Goal: Contribute content: Contribute content

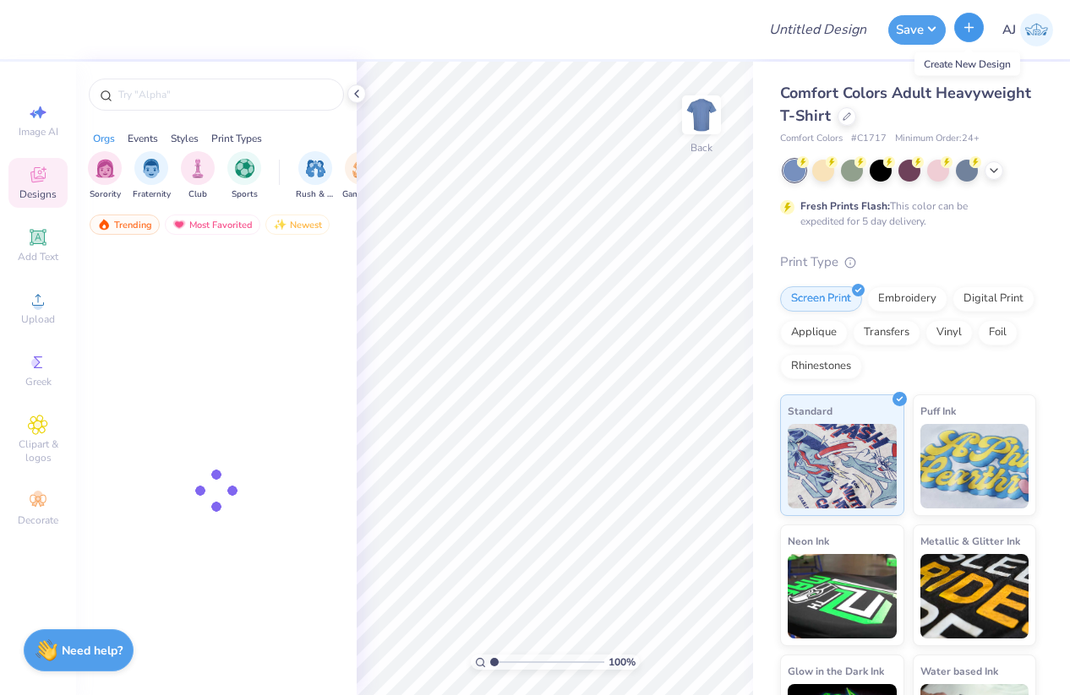
click at [960, 29] on button "button" at bounding box center [969, 28] width 30 height 30
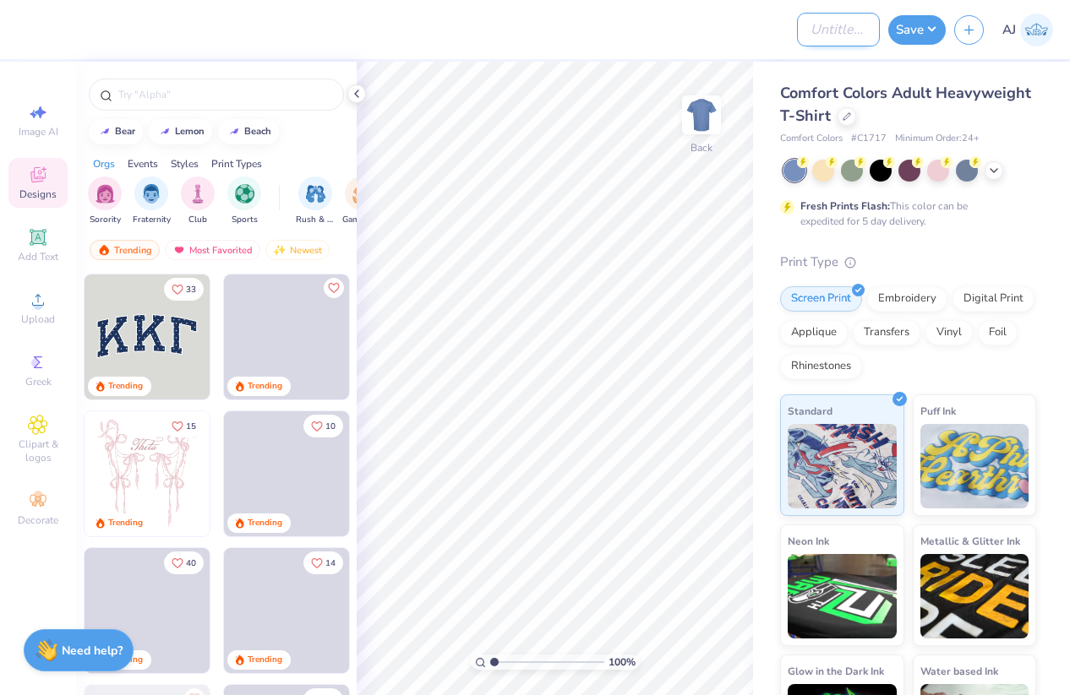
click at [809, 31] on input "Design Title" at bounding box center [838, 30] width 83 height 34
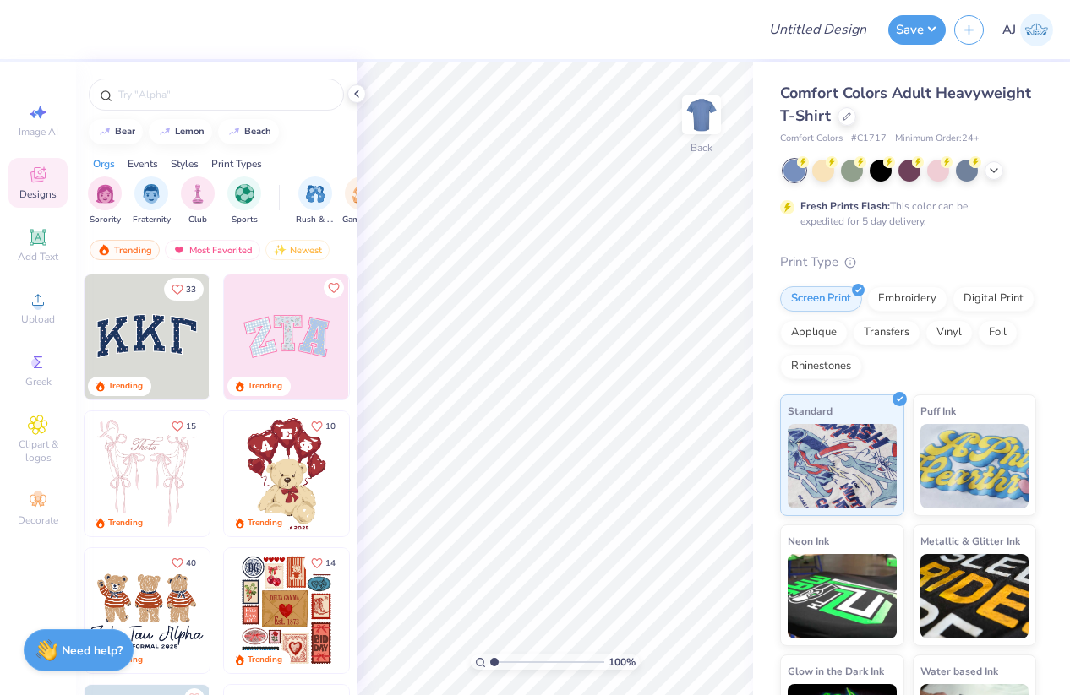
click at [708, 35] on div at bounding box center [385, 29] width 721 height 59
click at [806, 33] on input "Design Title" at bounding box center [838, 30] width 83 height 34
click at [731, 37] on div at bounding box center [385, 29] width 721 height 59
click at [714, 47] on div at bounding box center [385, 29] width 721 height 59
click at [966, 35] on button "button" at bounding box center [969, 28] width 30 height 30
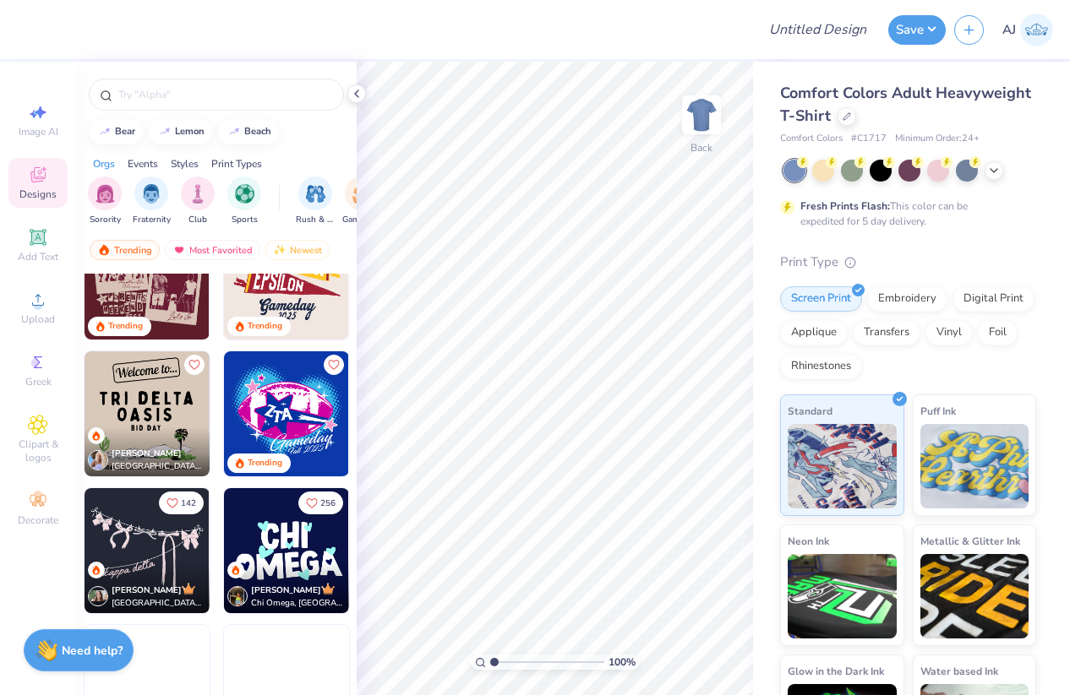
scroll to position [1577, 0]
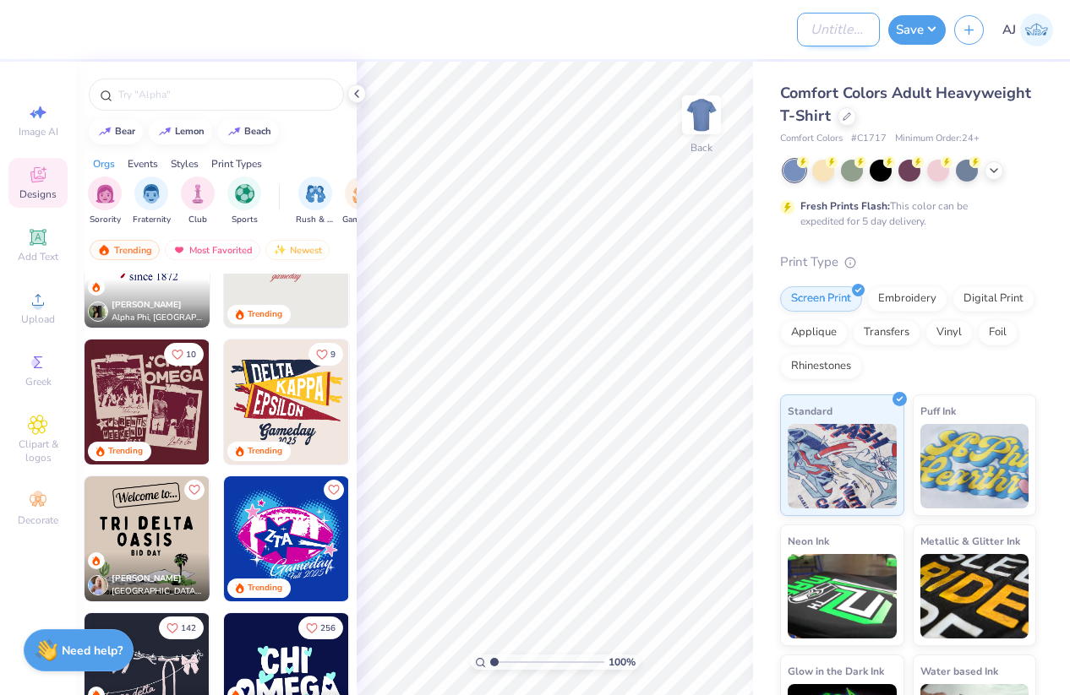
click at [832, 21] on input "Design Title" at bounding box center [838, 30] width 83 height 34
click at [933, 28] on button "Save" at bounding box center [916, 28] width 57 height 30
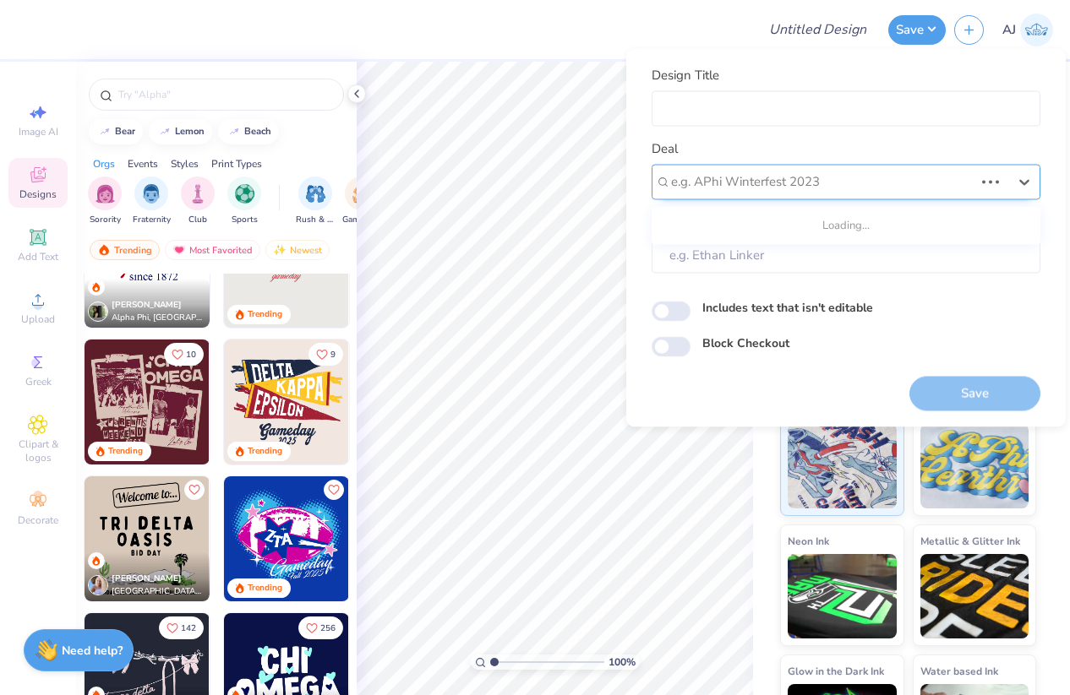
click at [910, 176] on div at bounding box center [822, 182] width 302 height 23
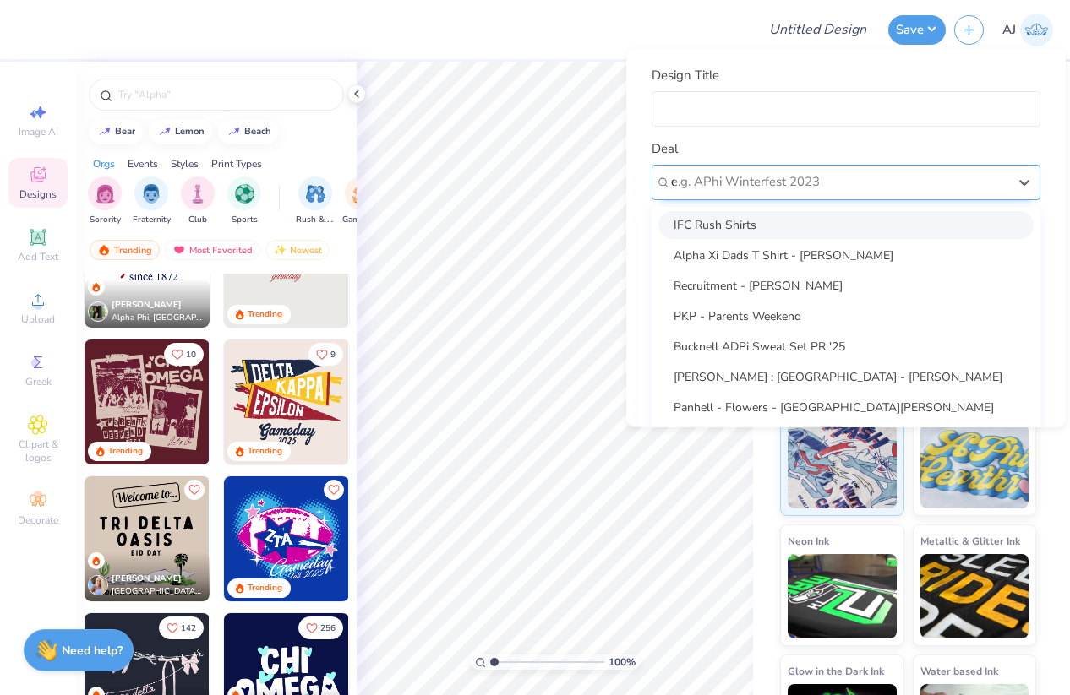
scroll to position [0, 0]
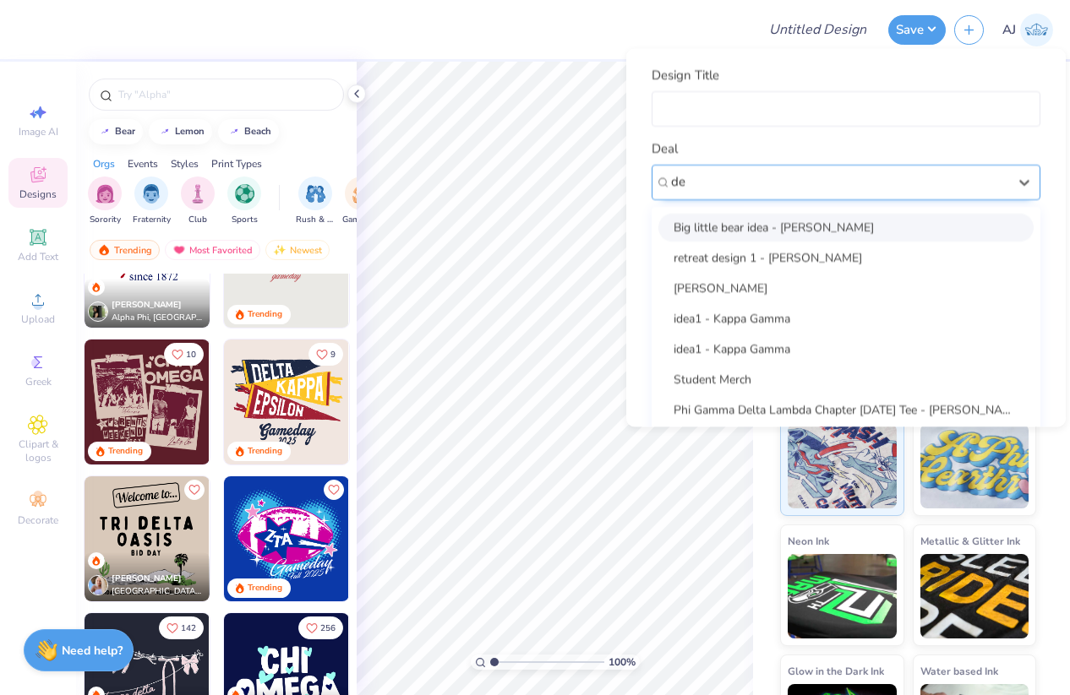
type input "d"
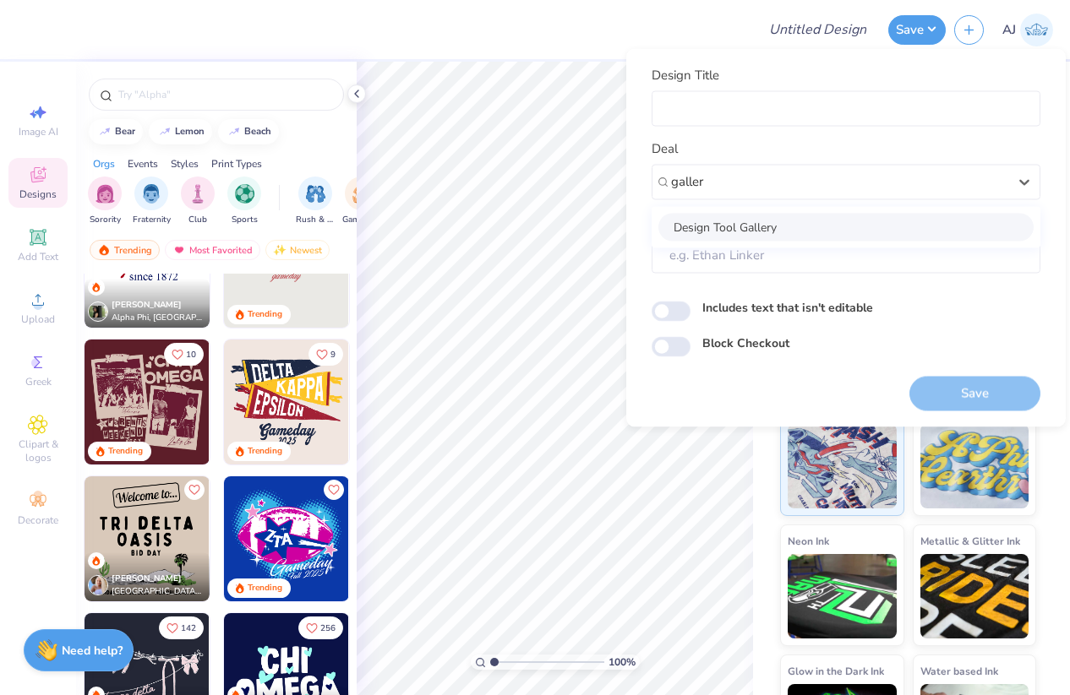
click at [739, 230] on div "Design Tool Gallery" at bounding box center [845, 227] width 375 height 28
type input "galler"
type input "Design Tool Gallery User"
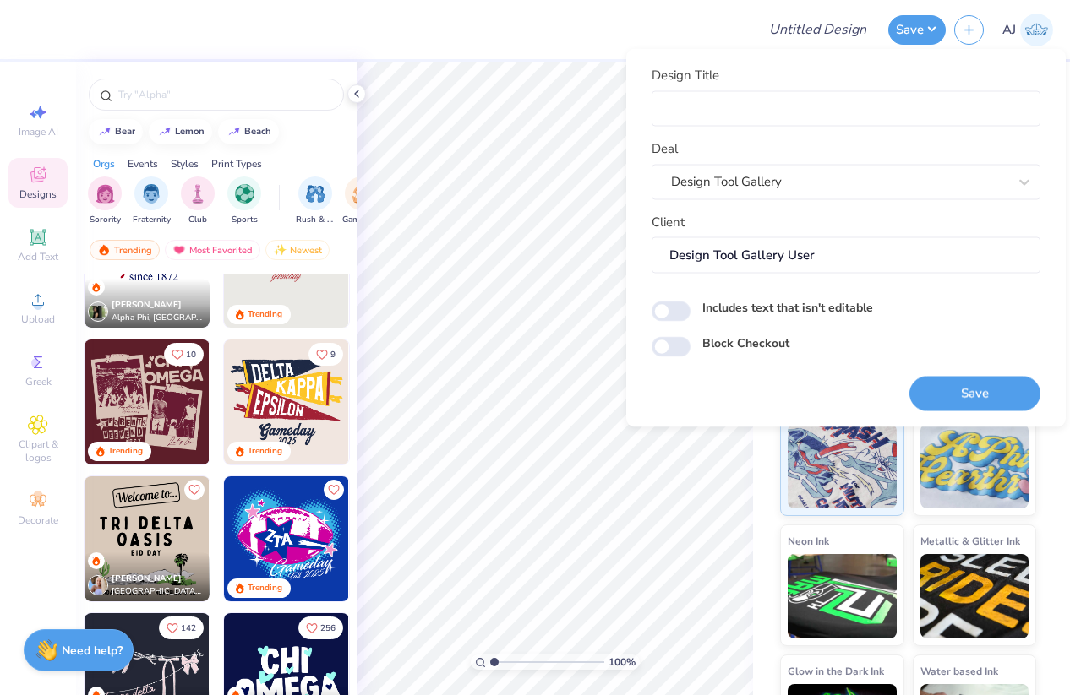
click at [611, 41] on div at bounding box center [385, 29] width 721 height 59
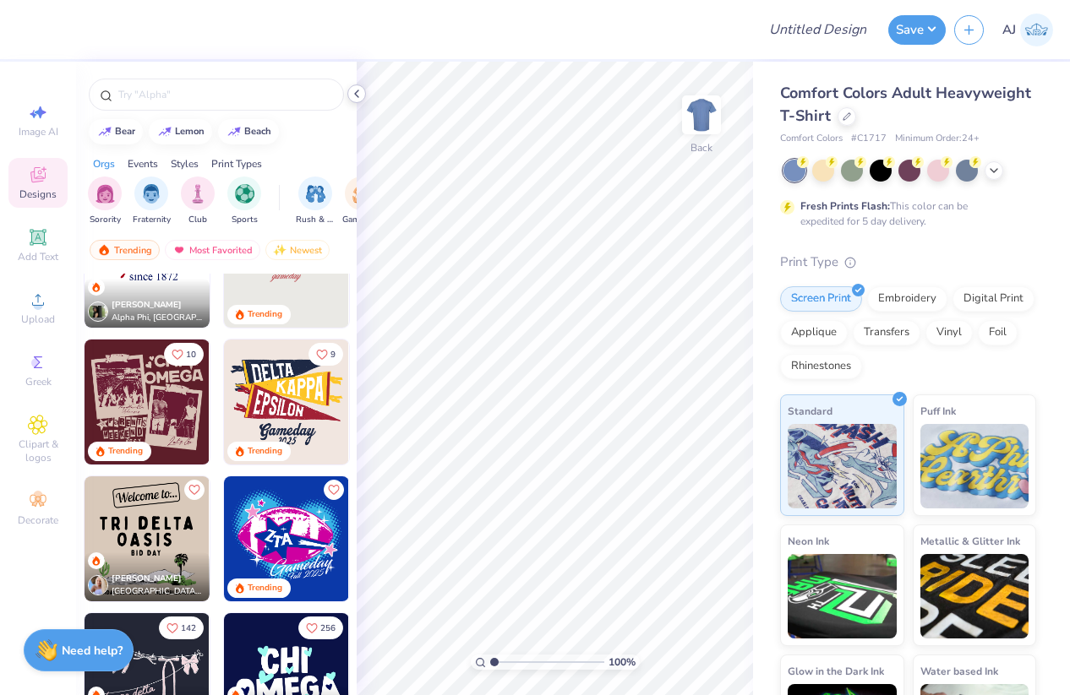
click at [360, 93] on icon at bounding box center [357, 94] width 14 height 14
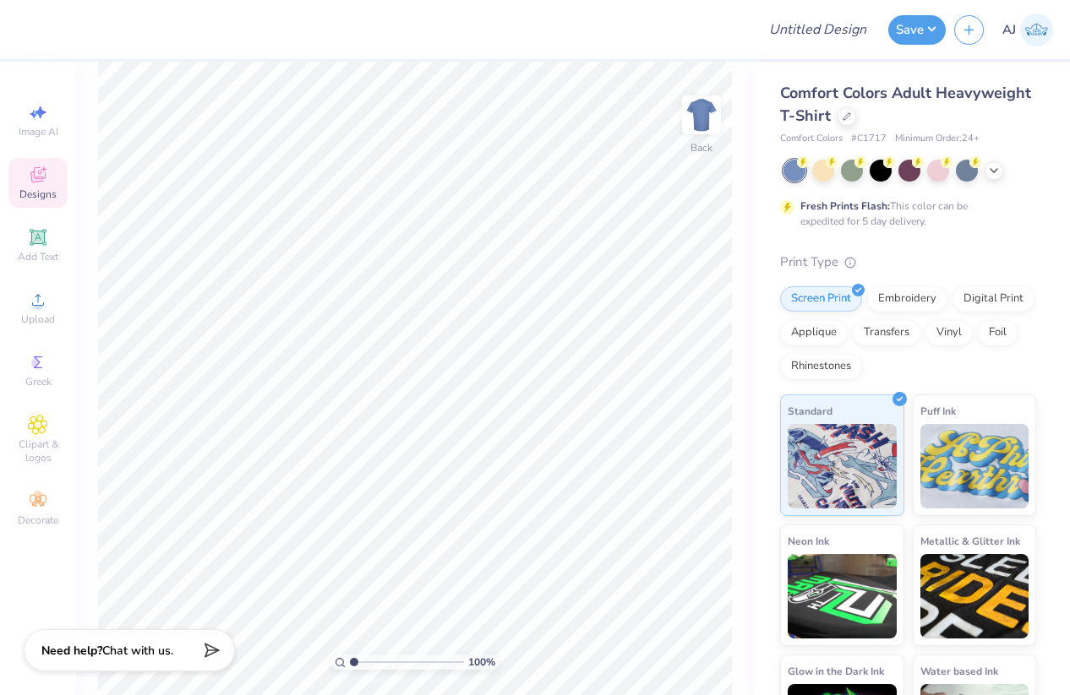
click at [46, 193] on span "Designs" at bounding box center [37, 195] width 37 height 14
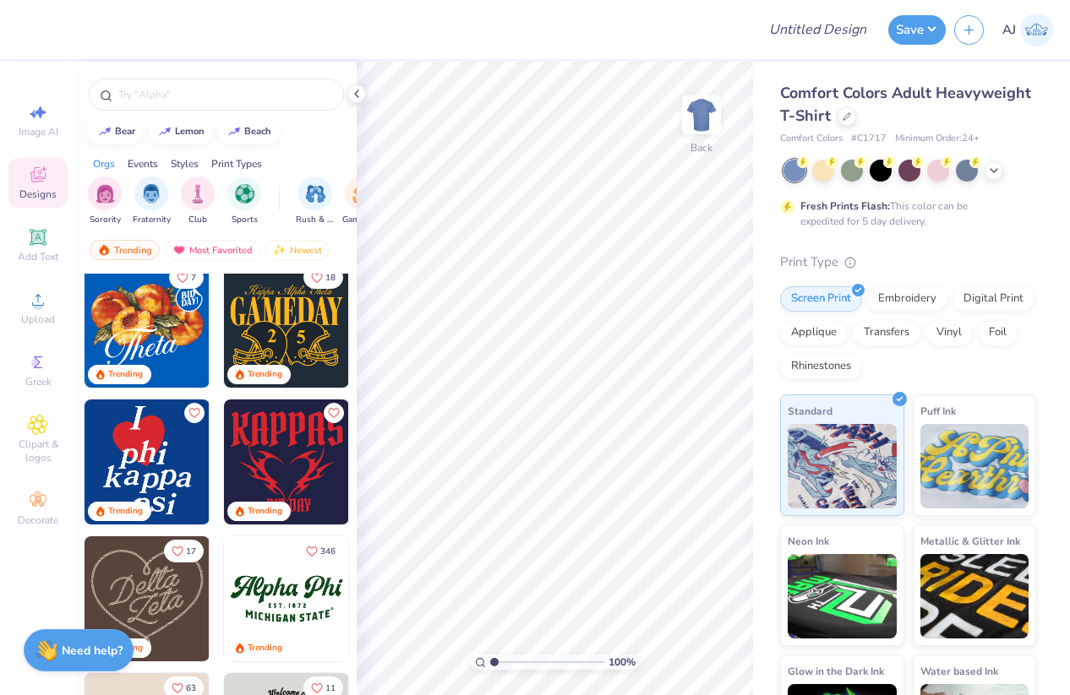
scroll to position [553, 0]
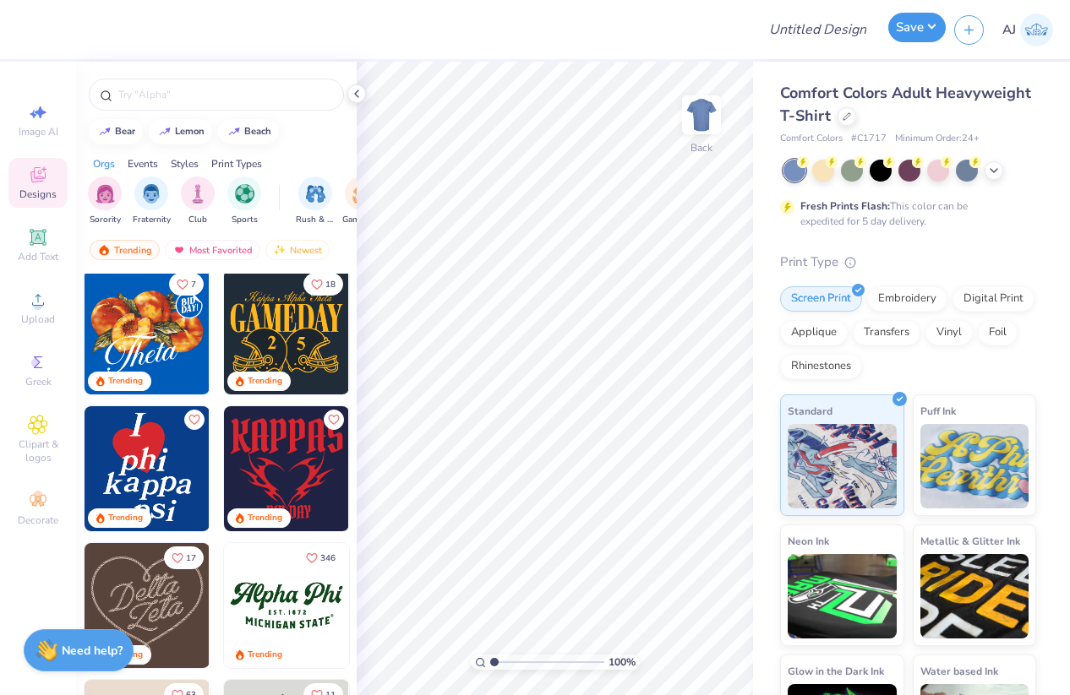
click at [934, 24] on button "Save" at bounding box center [916, 28] width 57 height 30
click at [361, 93] on icon at bounding box center [357, 94] width 14 height 14
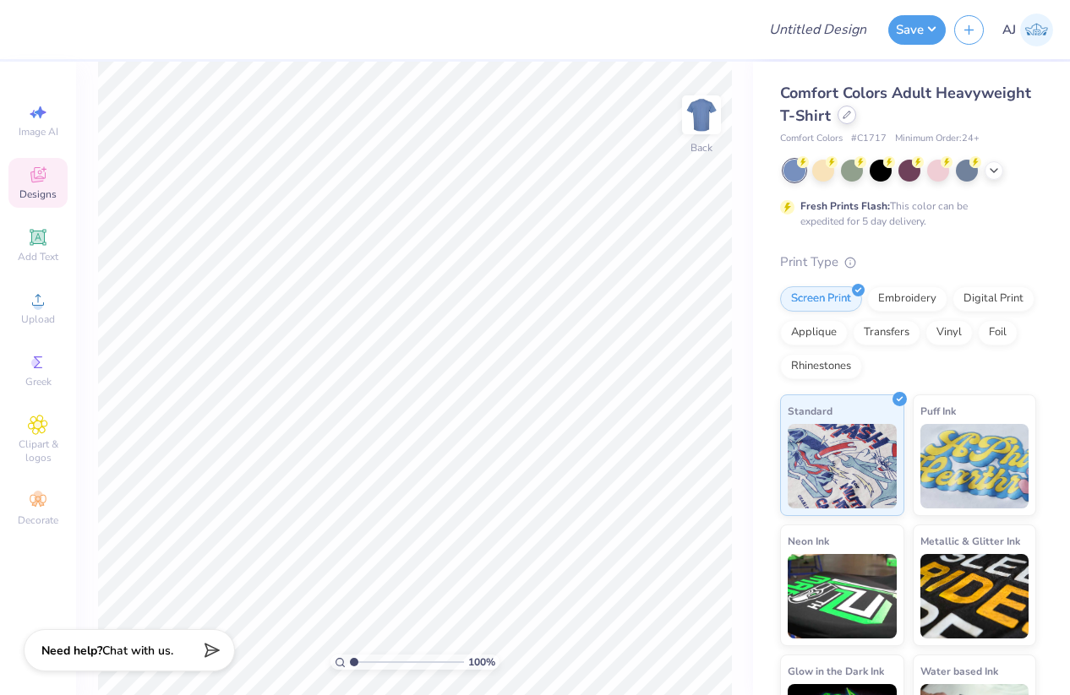
click at [847, 112] on icon at bounding box center [846, 115] width 8 height 8
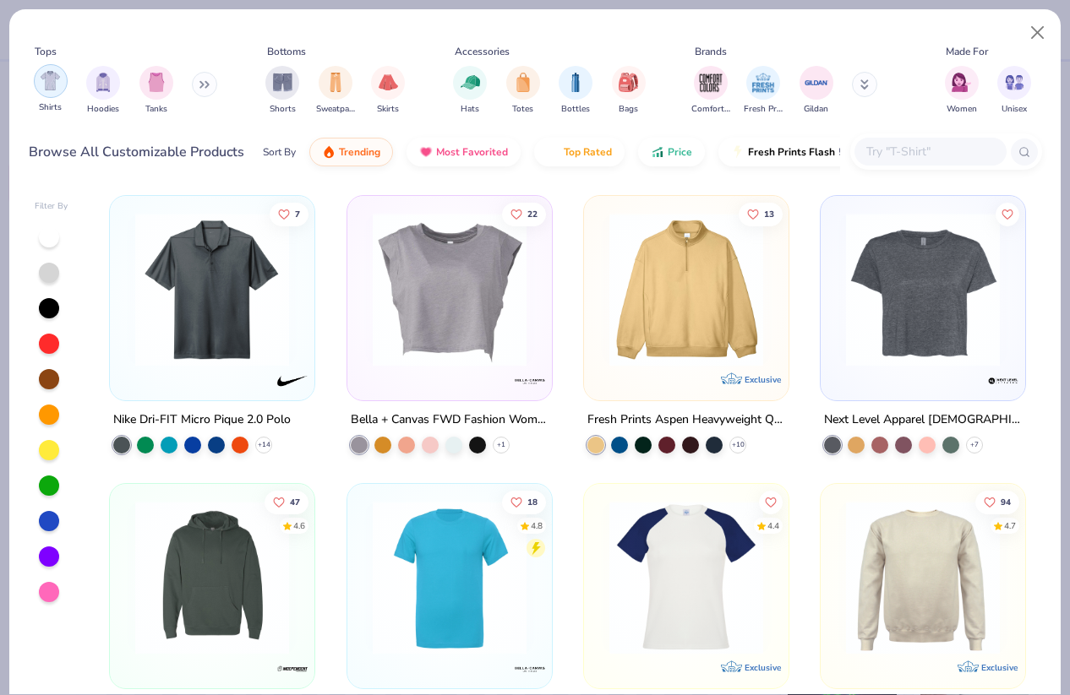
click at [52, 80] on img "filter for Shirts" at bounding box center [50, 80] width 19 height 19
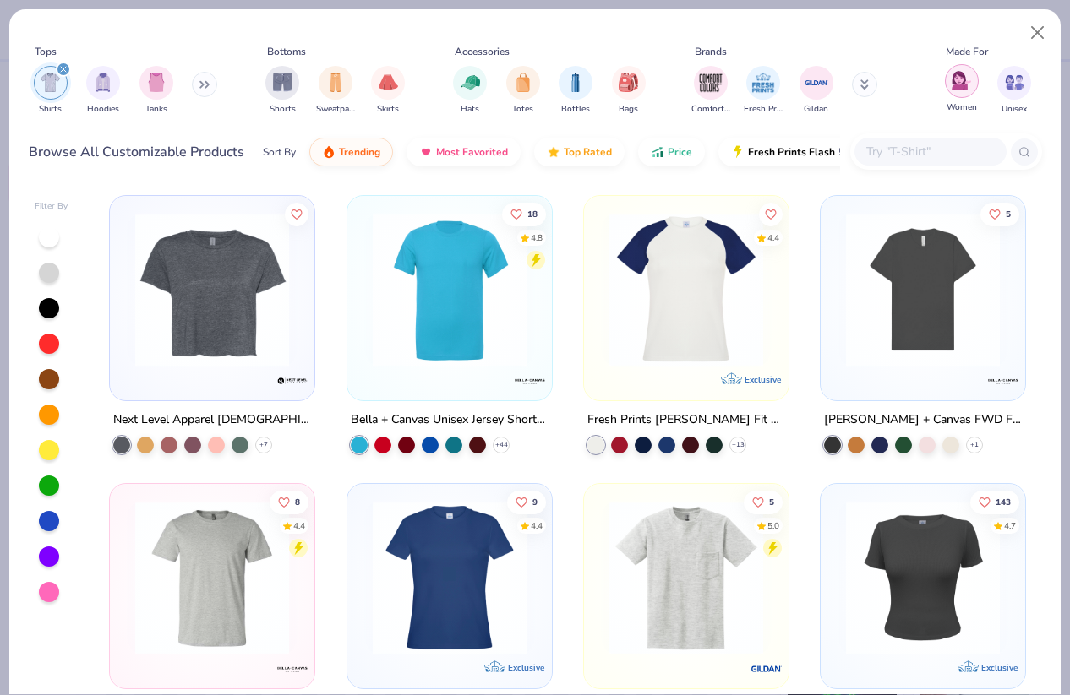
click at [963, 84] on img "filter for Women" at bounding box center [960, 80] width 19 height 19
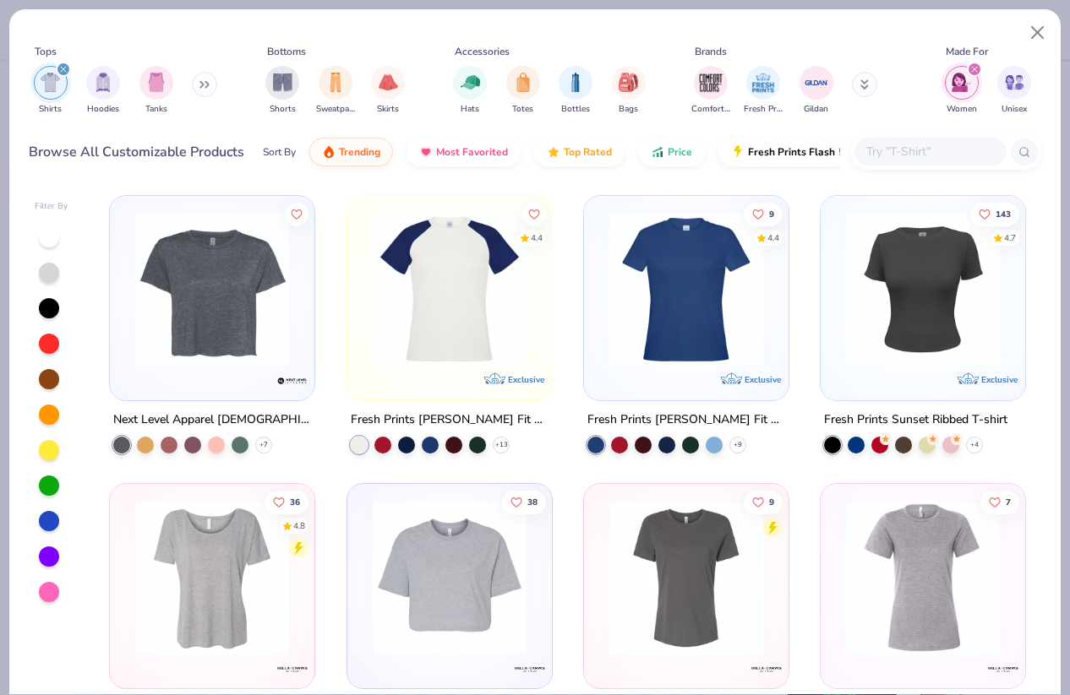
click at [225, 292] on img at bounding box center [212, 290] width 171 height 154
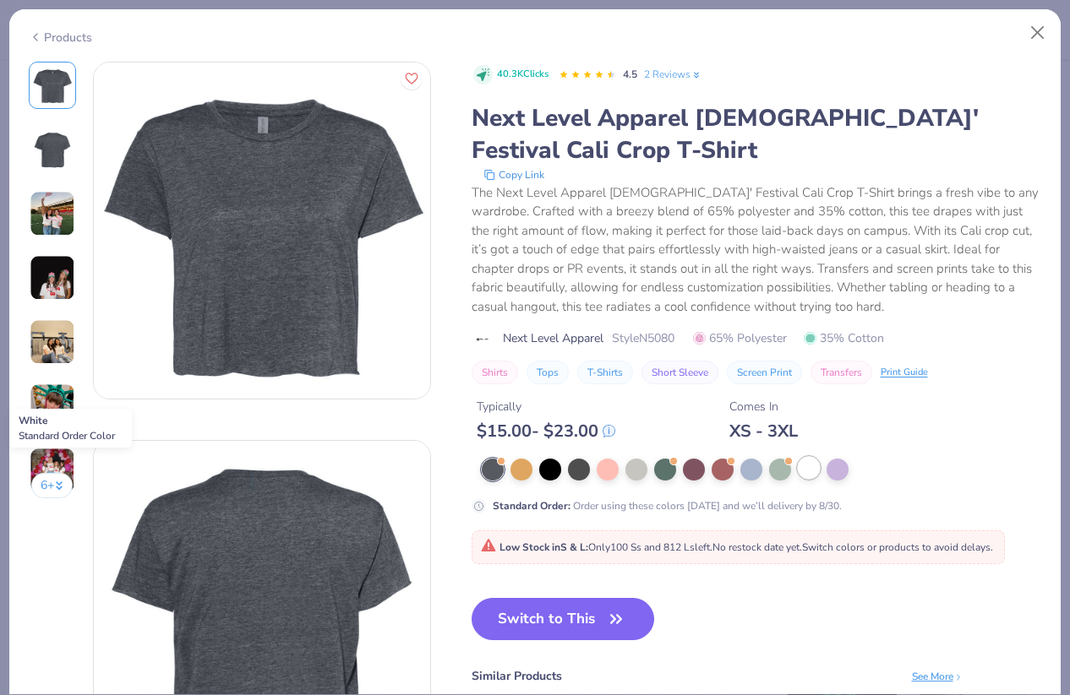
click at [803, 464] on div at bounding box center [809, 468] width 22 height 22
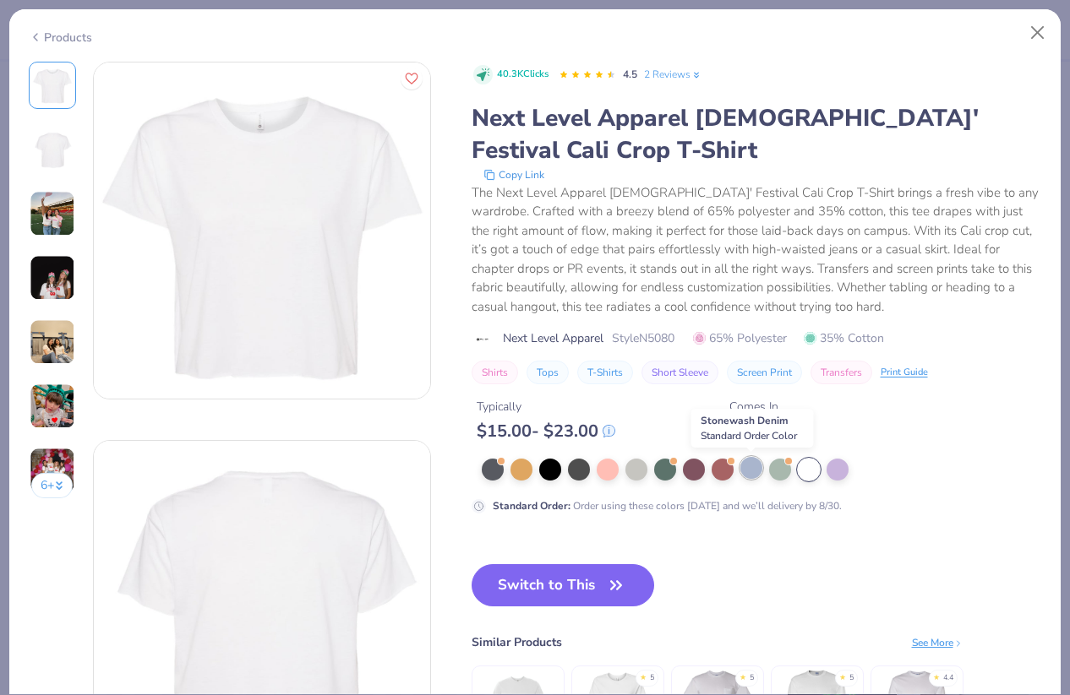
click at [752, 470] on div at bounding box center [751, 468] width 22 height 22
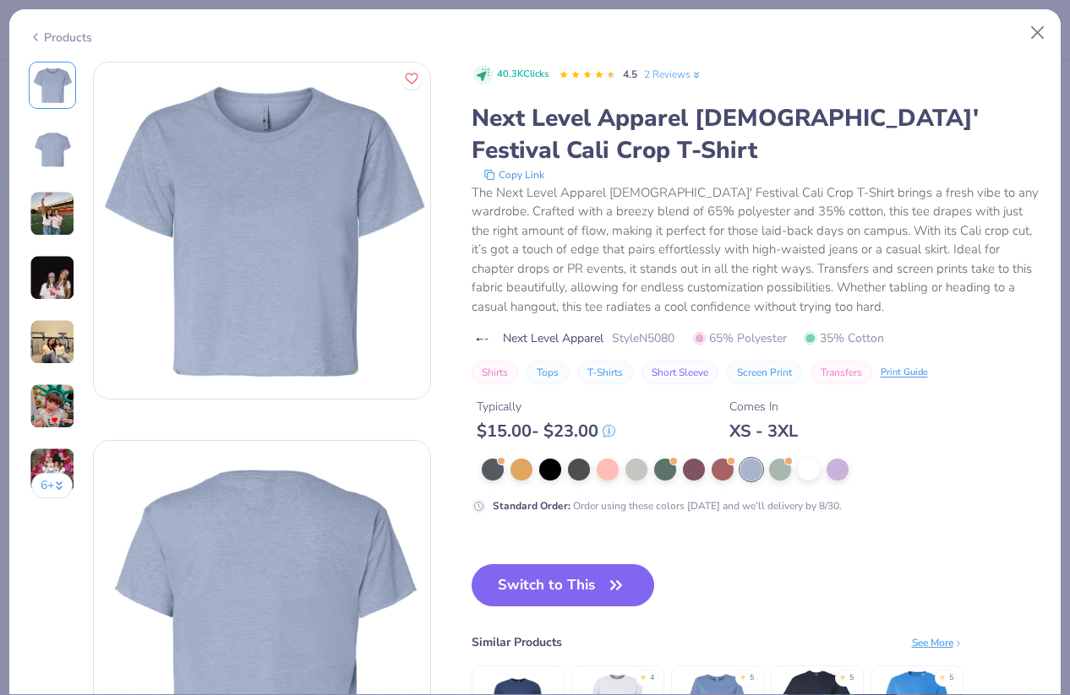
click at [558, 112] on div "Next Level Apparel [DEMOGRAPHIC_DATA]' Festival Cali Crop T-Shirt" at bounding box center [756, 134] width 570 height 64
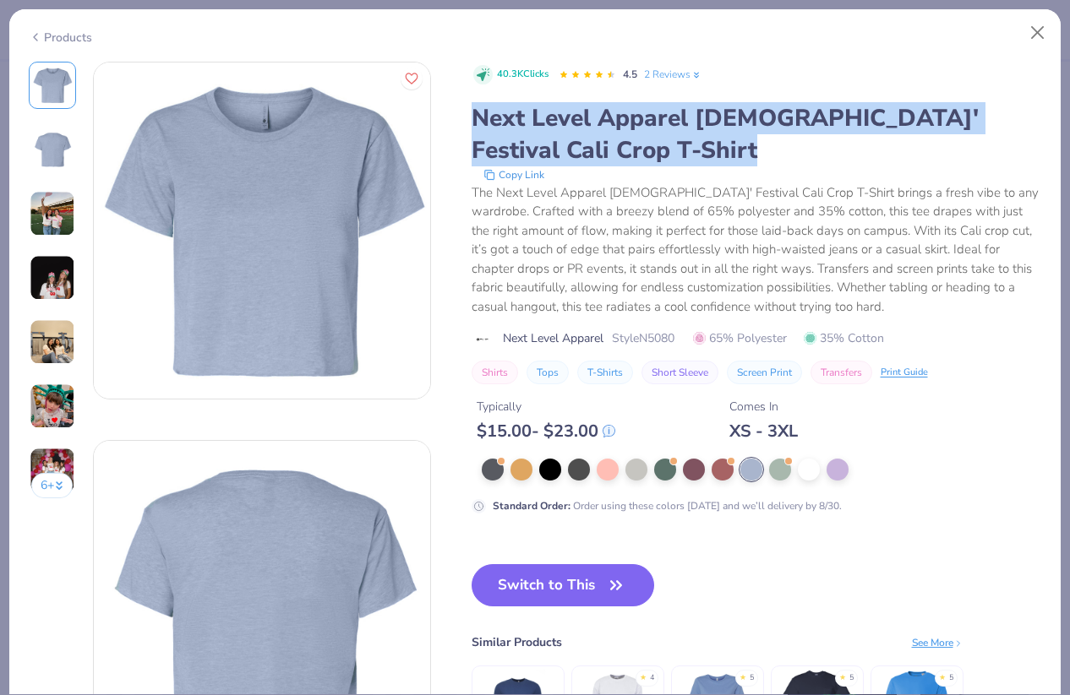
click at [558, 112] on div "Next Level Apparel [DEMOGRAPHIC_DATA]' Festival Cali Crop T-Shirt" at bounding box center [756, 134] width 570 height 64
copy div "Next Level Apparel [DEMOGRAPHIC_DATA]' Festival Cali Crop T-Shirt"
click at [572, 579] on button "Switch to This" at bounding box center [562, 585] width 183 height 42
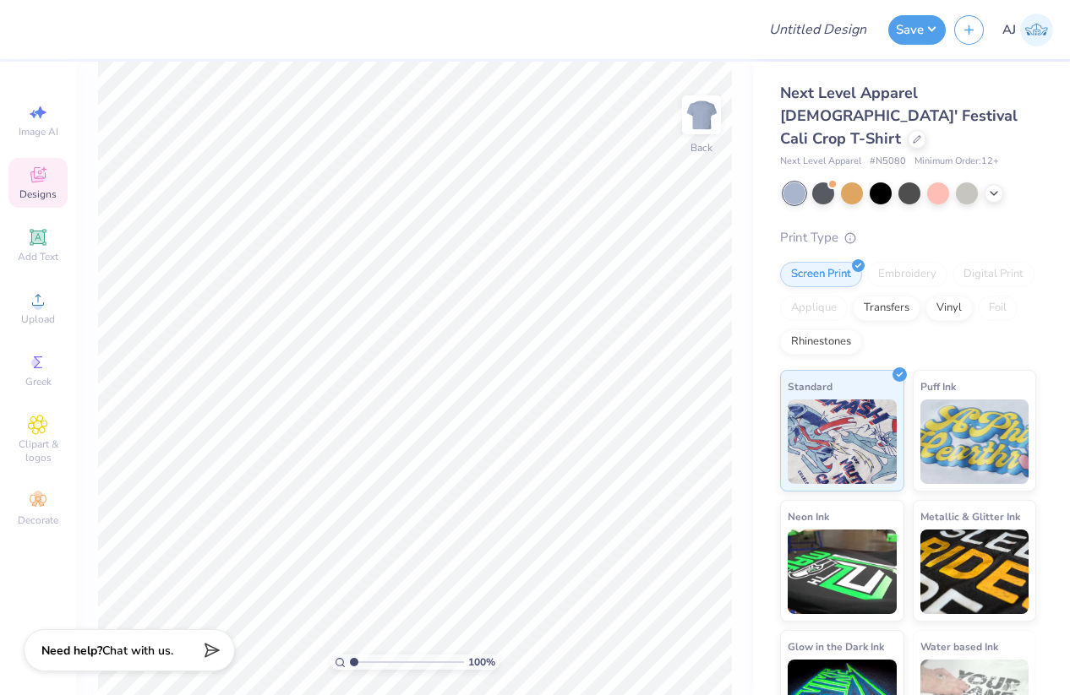
click at [838, 100] on span "Next Level Apparel [DEMOGRAPHIC_DATA]' Festival Cali Crop T-Shirt" at bounding box center [898, 116] width 237 height 66
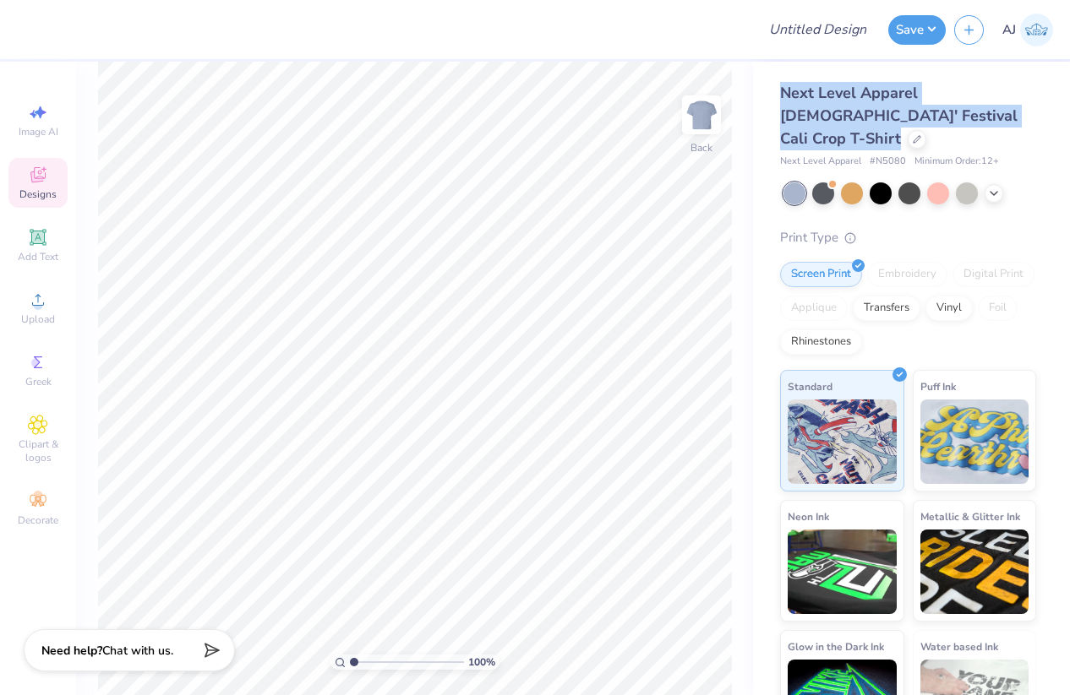
click at [838, 100] on span "Next Level Apparel [DEMOGRAPHIC_DATA]' Festival Cali Crop T-Shirt" at bounding box center [898, 116] width 237 height 66
copy div "Next Level Apparel [DEMOGRAPHIC_DATA]' Festival Cali Crop T-Shirt"
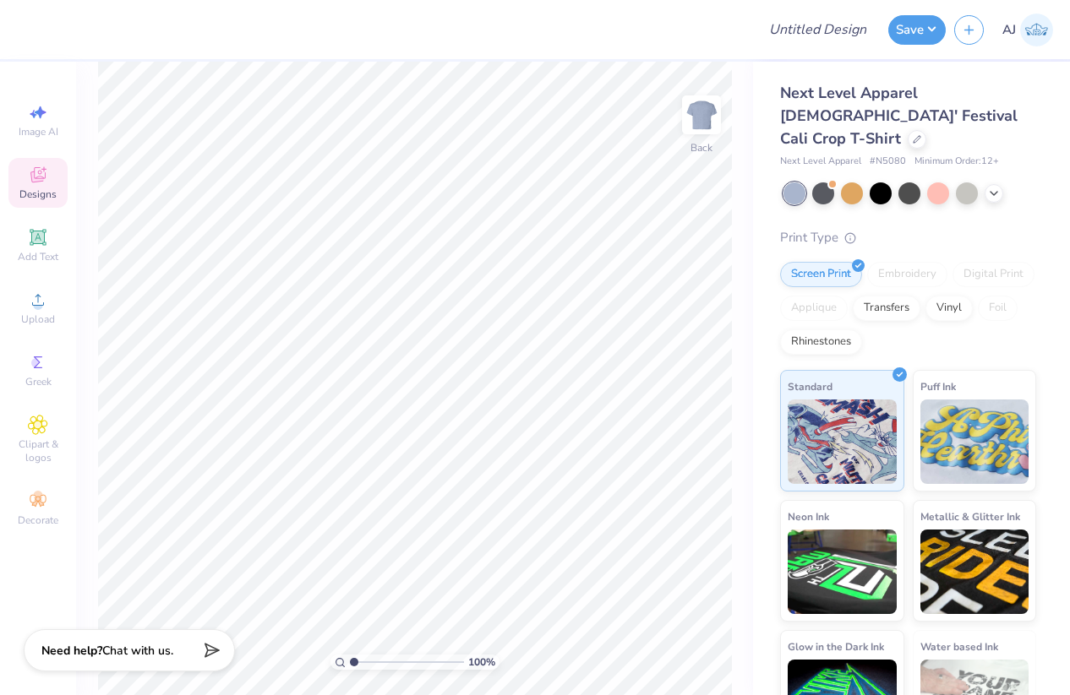
click at [815, 155] on span "Next Level Apparel" at bounding box center [820, 162] width 81 height 14
copy span "Next Level Apparel"
click at [890, 155] on span "# N5080" at bounding box center [887, 162] width 36 height 14
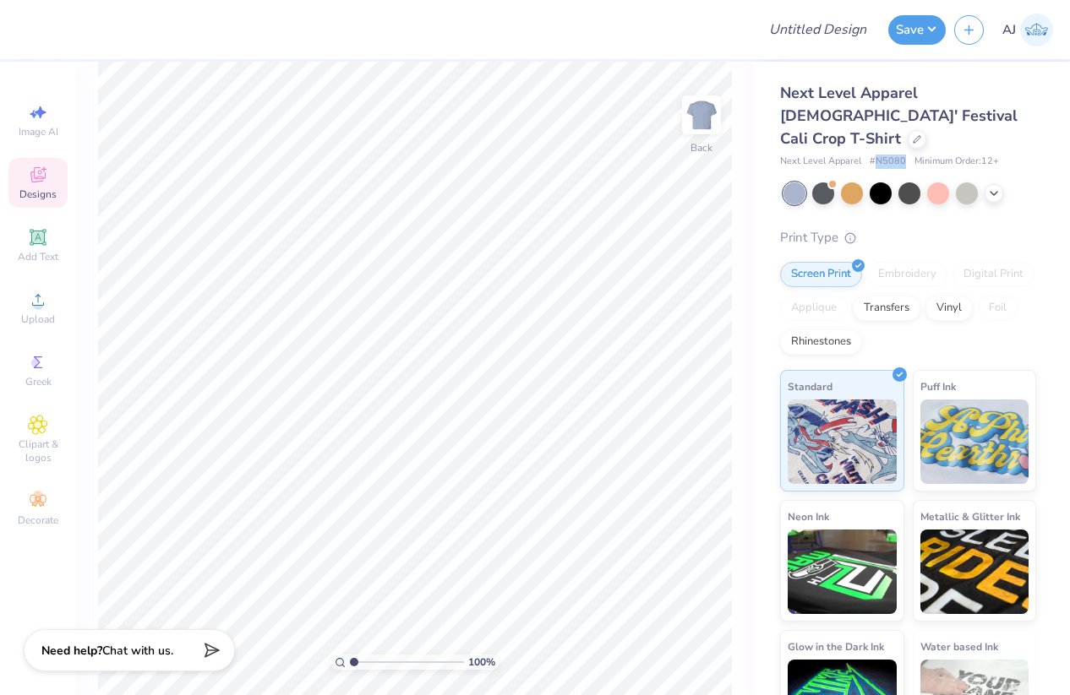
click at [890, 155] on span "# N5080" at bounding box center [887, 162] width 36 height 14
copy span "N5080"
click at [913, 134] on icon at bounding box center [916, 137] width 7 height 7
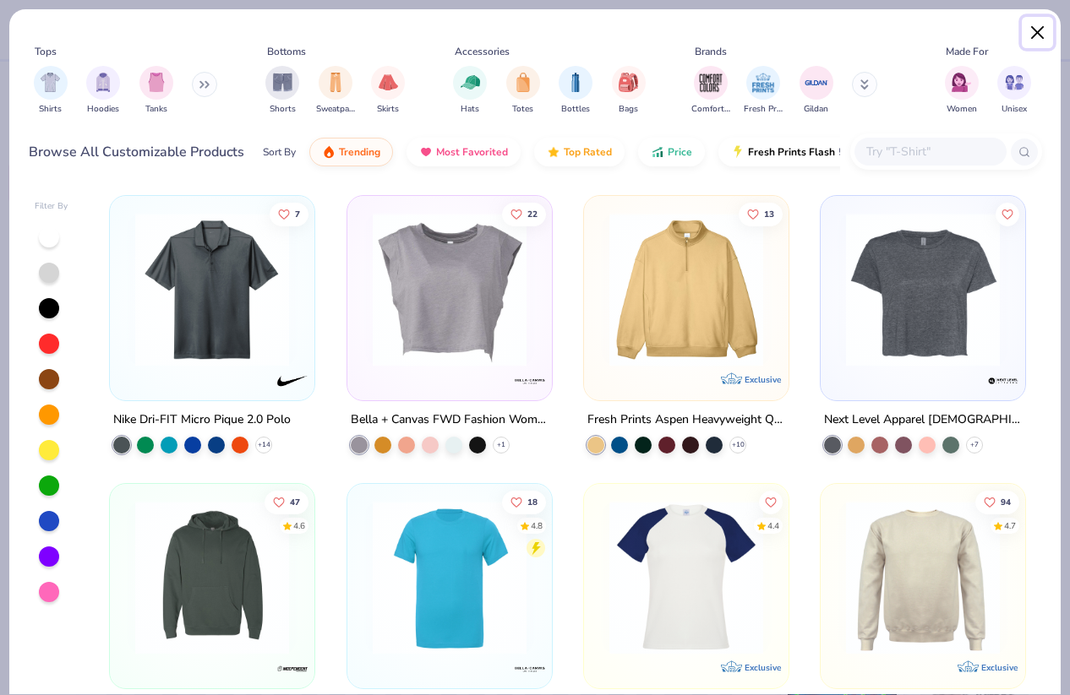
click at [1033, 32] on button "Close" at bounding box center [1037, 33] width 32 height 32
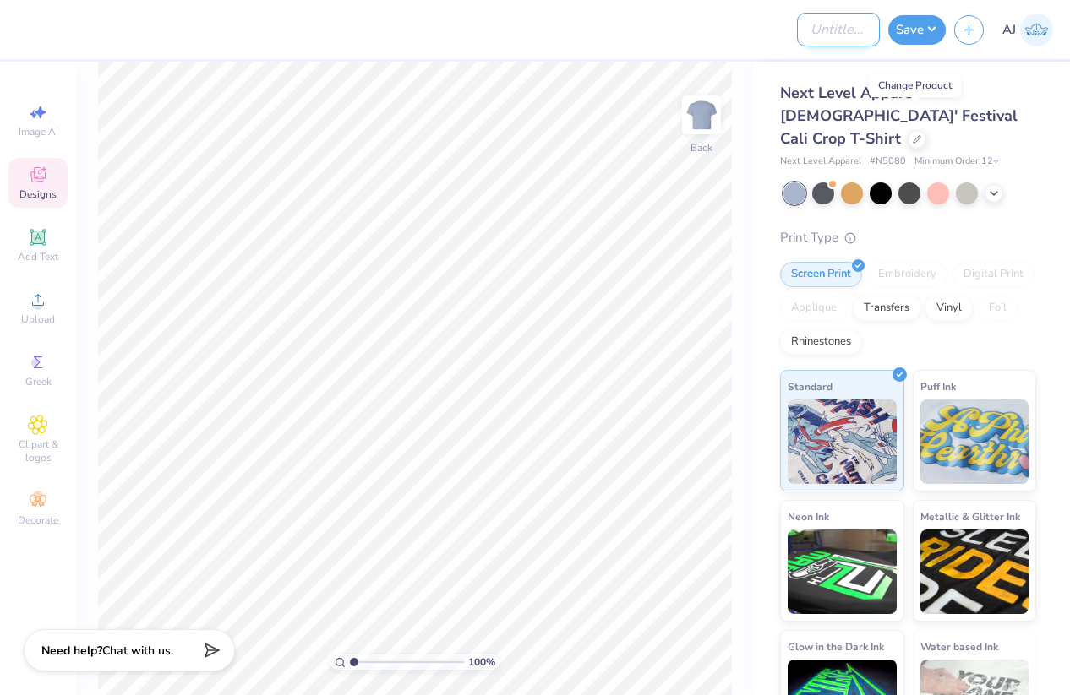
click at [814, 30] on input "Design Title" at bounding box center [838, 30] width 83 height 34
paste input "FPS239507"
type input "FPS239507"
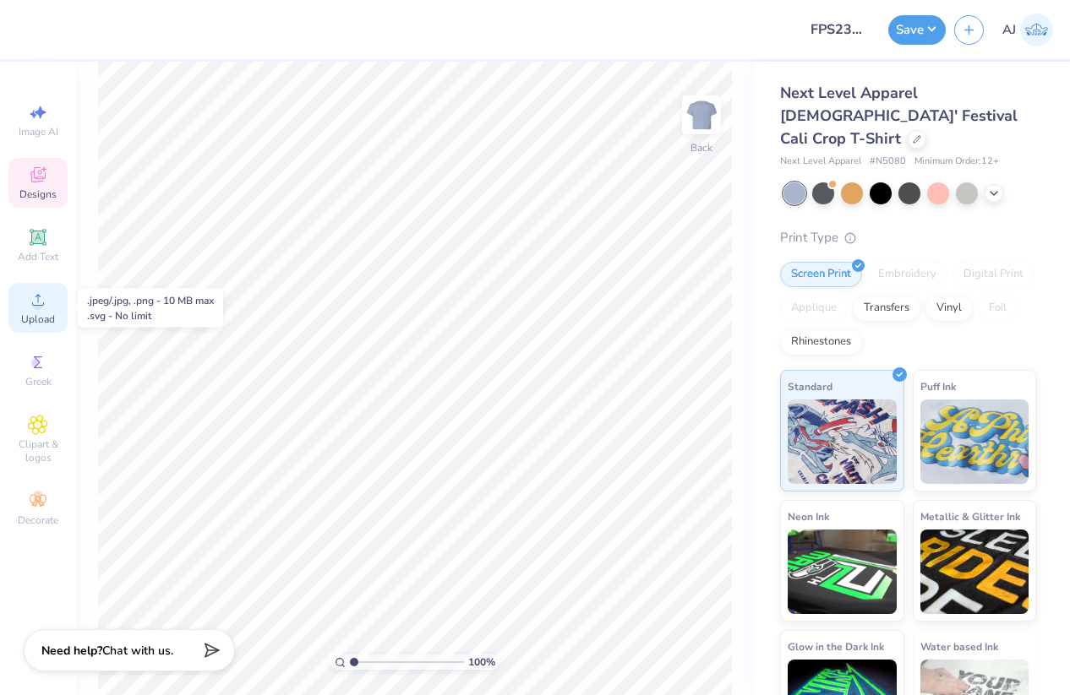
click at [38, 298] on icon at bounding box center [38, 300] width 20 height 20
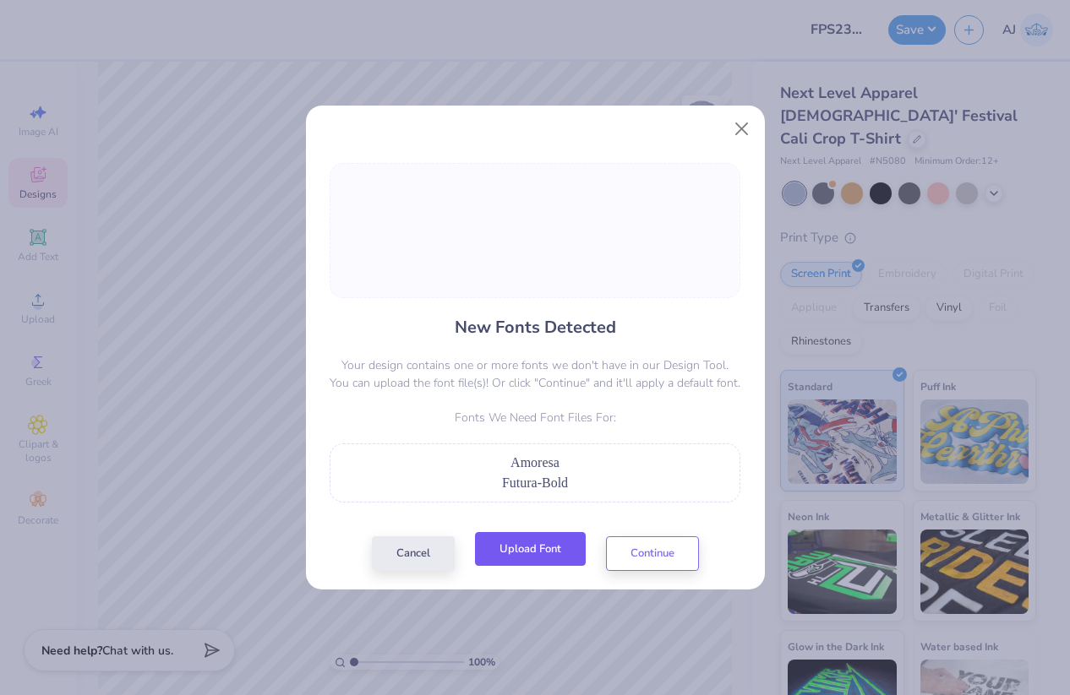
click at [523, 558] on button "Upload Font" at bounding box center [530, 549] width 111 height 35
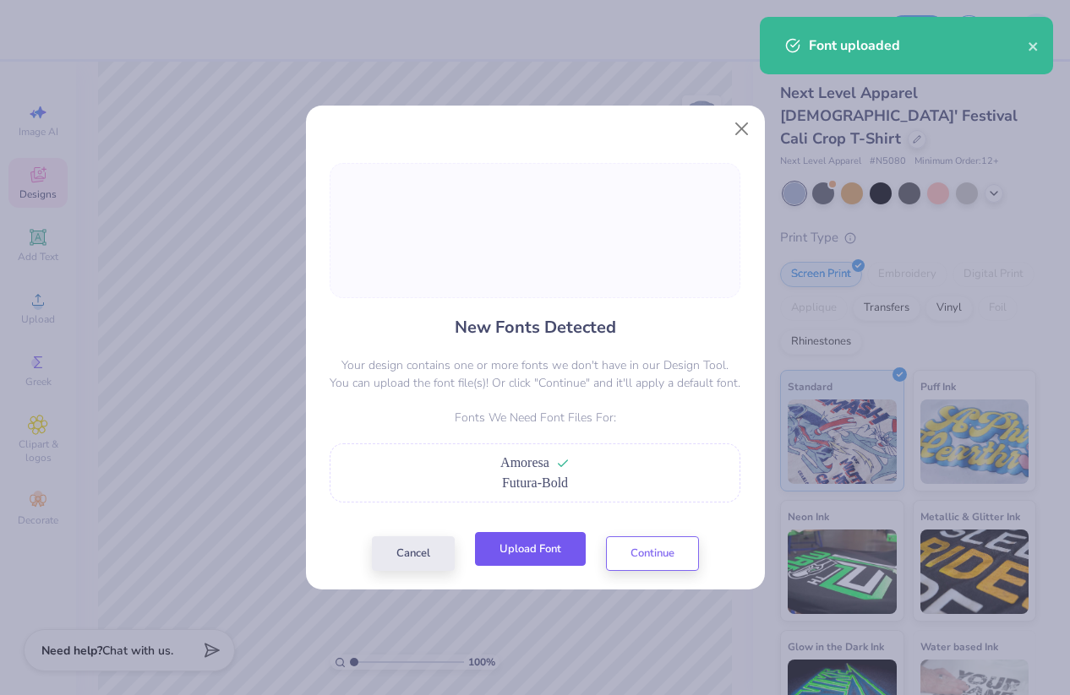
click at [542, 554] on button "Upload Font" at bounding box center [530, 549] width 111 height 35
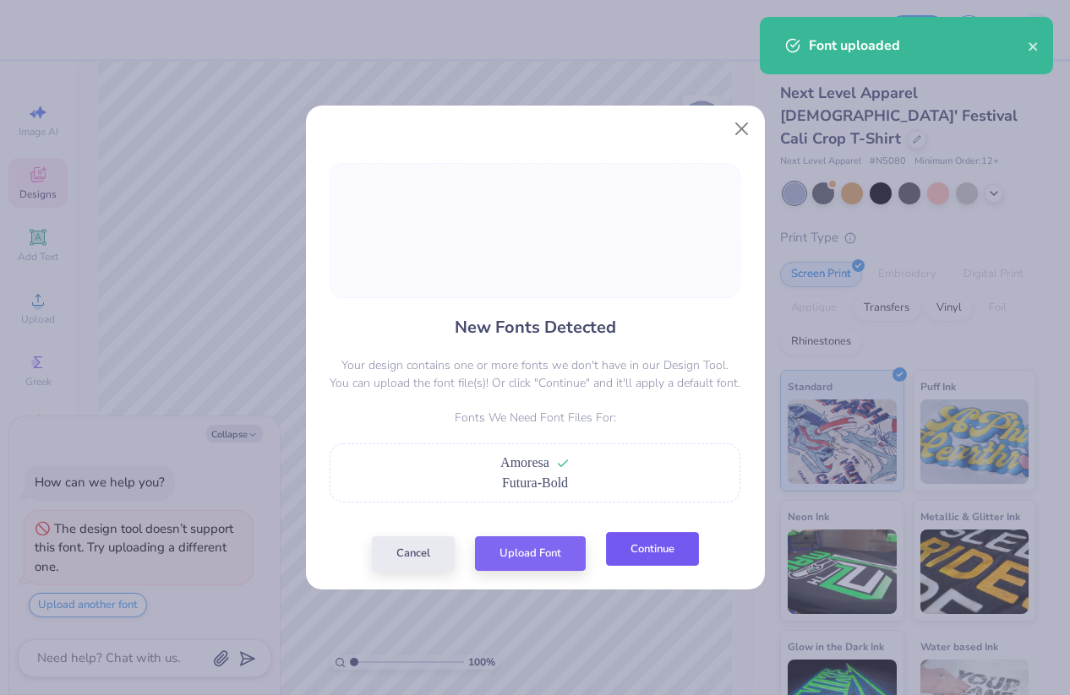
click at [636, 551] on button "Continue" at bounding box center [652, 549] width 93 height 35
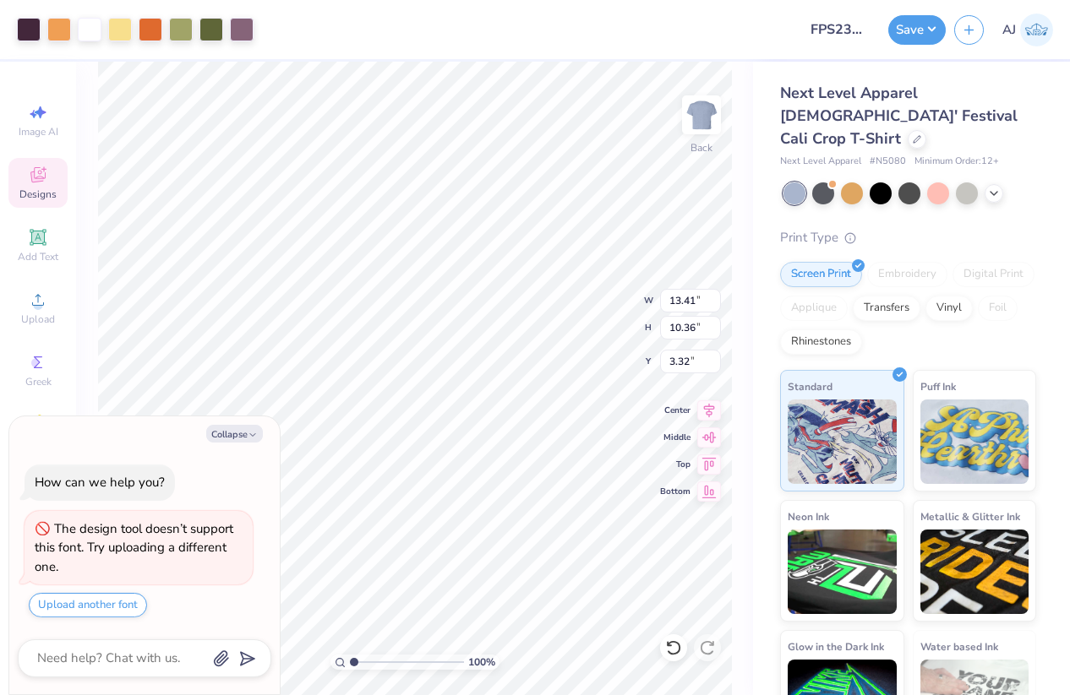
type textarea "x"
click at [688, 300] on input "13.41" at bounding box center [690, 301] width 61 height 24
type input "7"
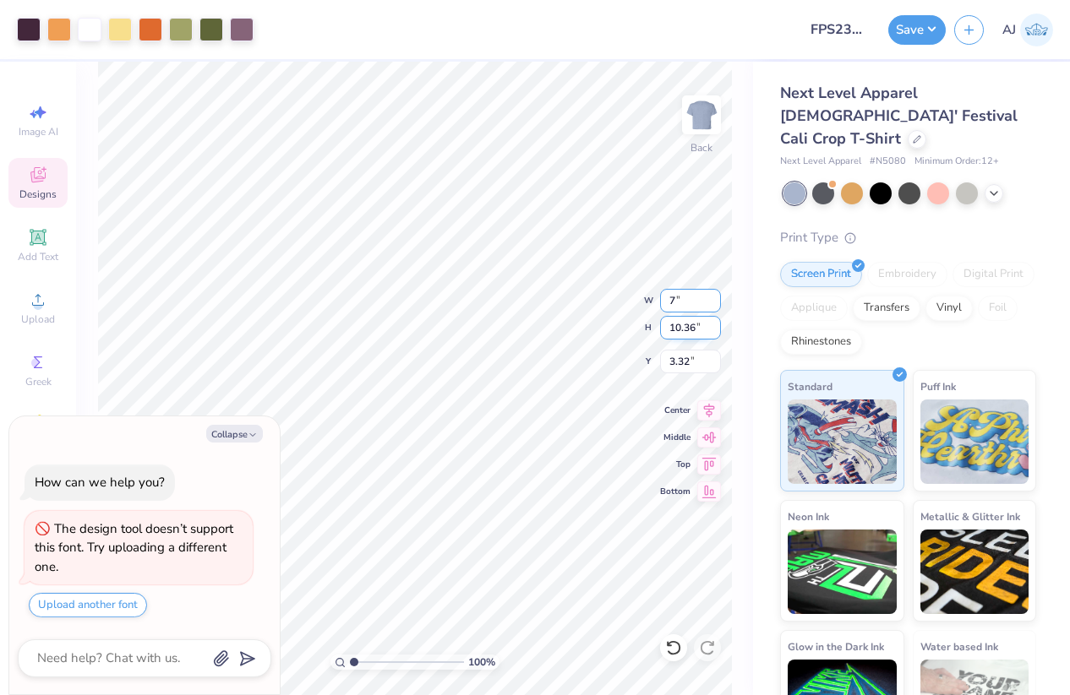
type textarea "x"
type input "7.00"
type input "5.41"
type input "5.80"
type textarea "x"
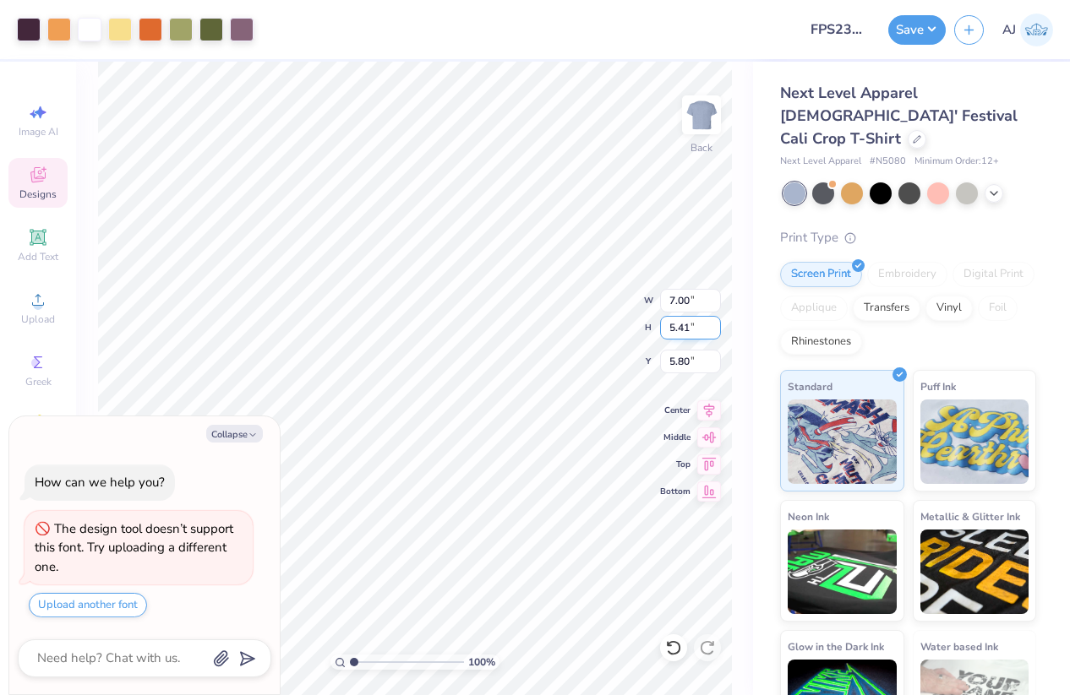
type input "7.42"
type input "5.74"
type input "5.47"
type textarea "x"
type input "3.00"
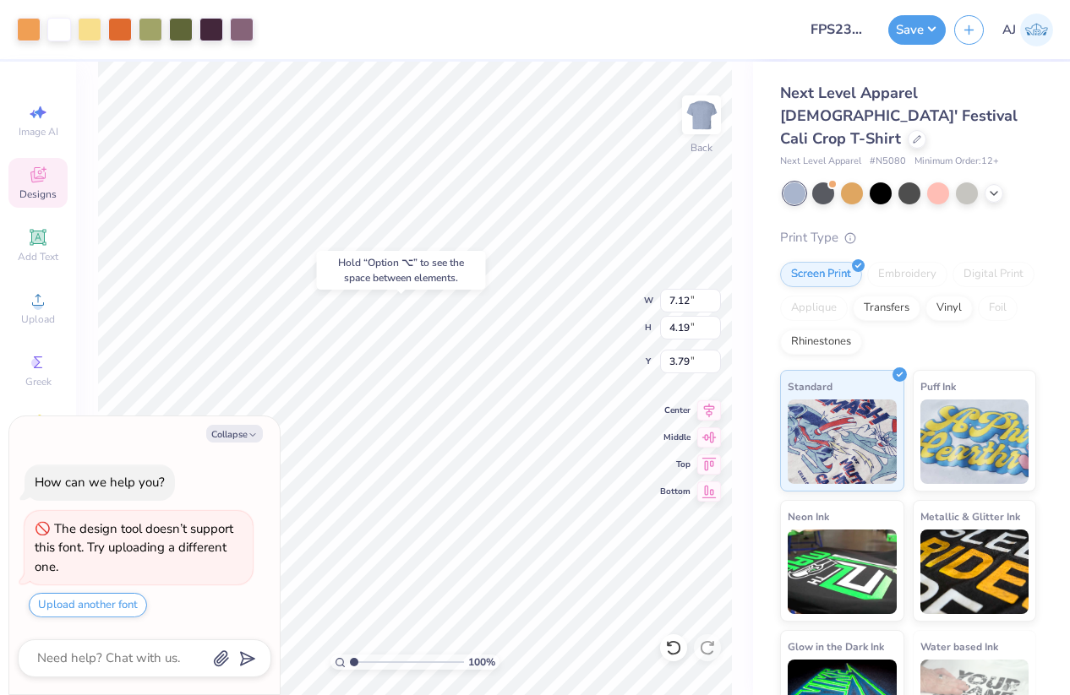
type textarea "x"
type input "3.85"
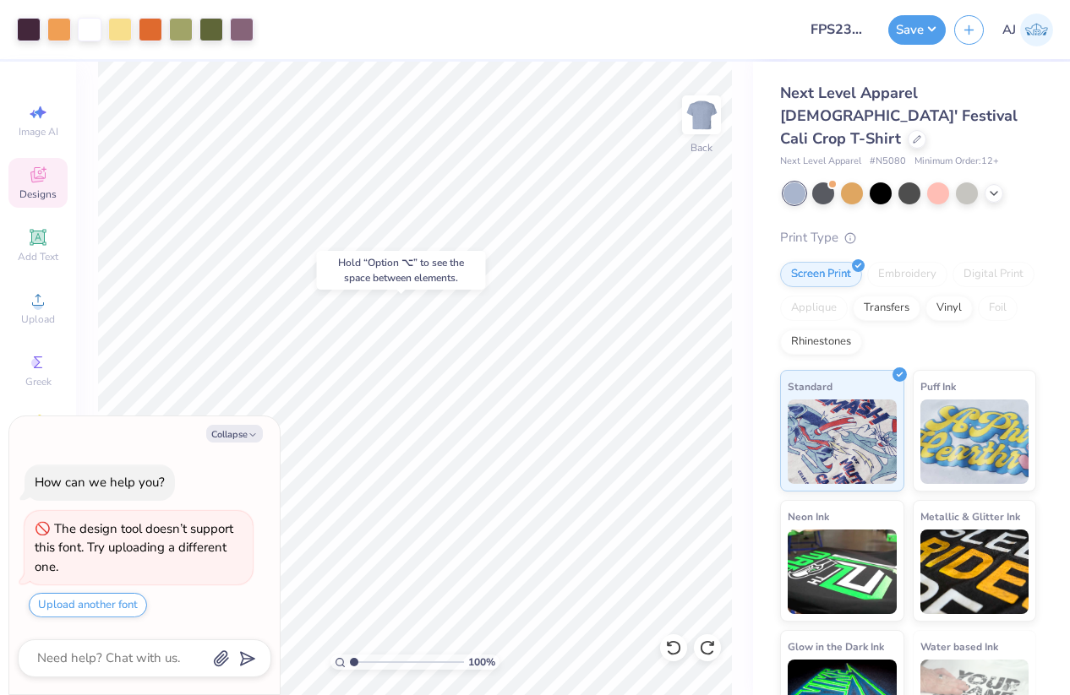
click at [490, 285] on div "Hold “Option ⌥” to see the space between elements." at bounding box center [401, 270] width 179 height 49
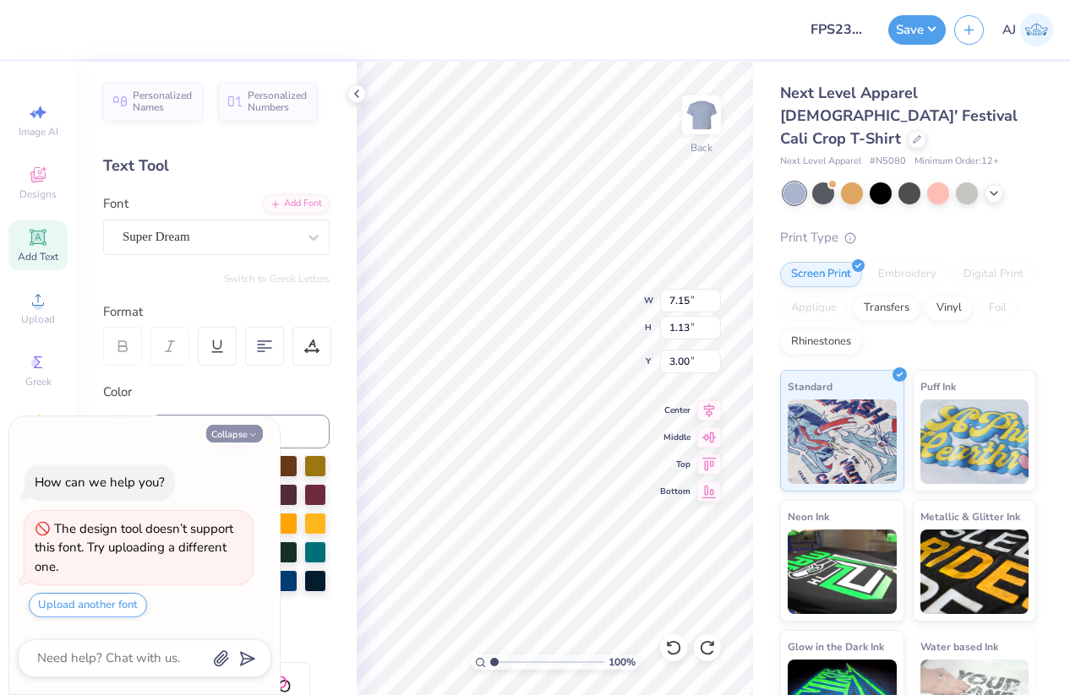
click at [249, 436] on icon "button" at bounding box center [253, 435] width 10 height 10
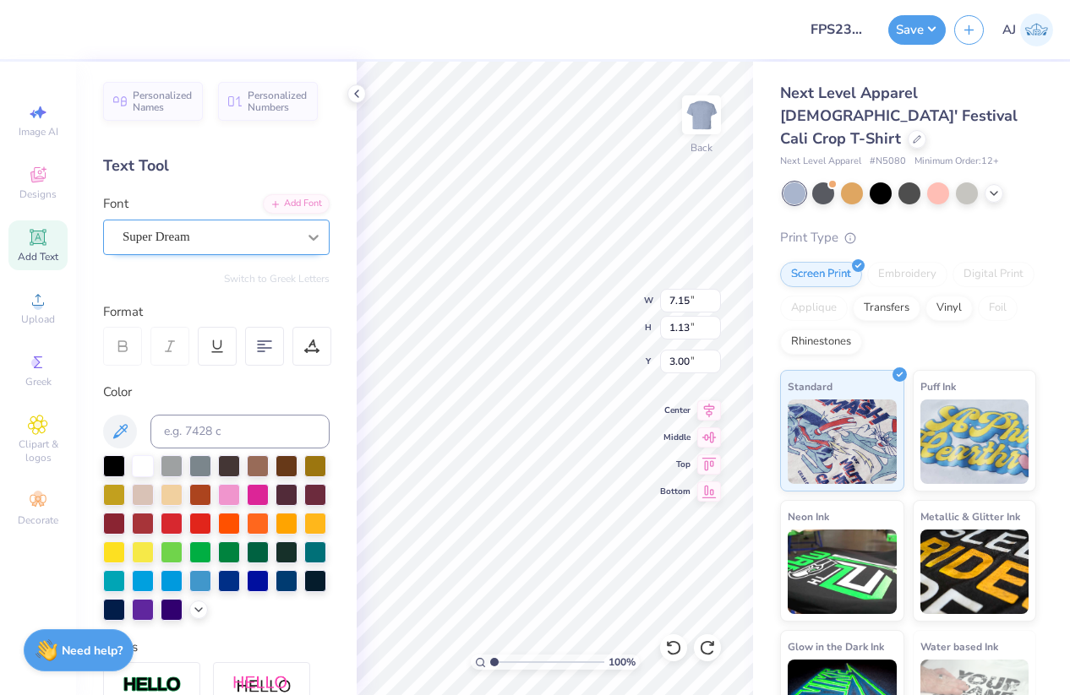
click at [308, 236] on icon at bounding box center [313, 237] width 17 height 17
click at [313, 231] on icon at bounding box center [313, 237] width 17 height 17
click at [302, 231] on div at bounding box center [313, 237] width 30 height 30
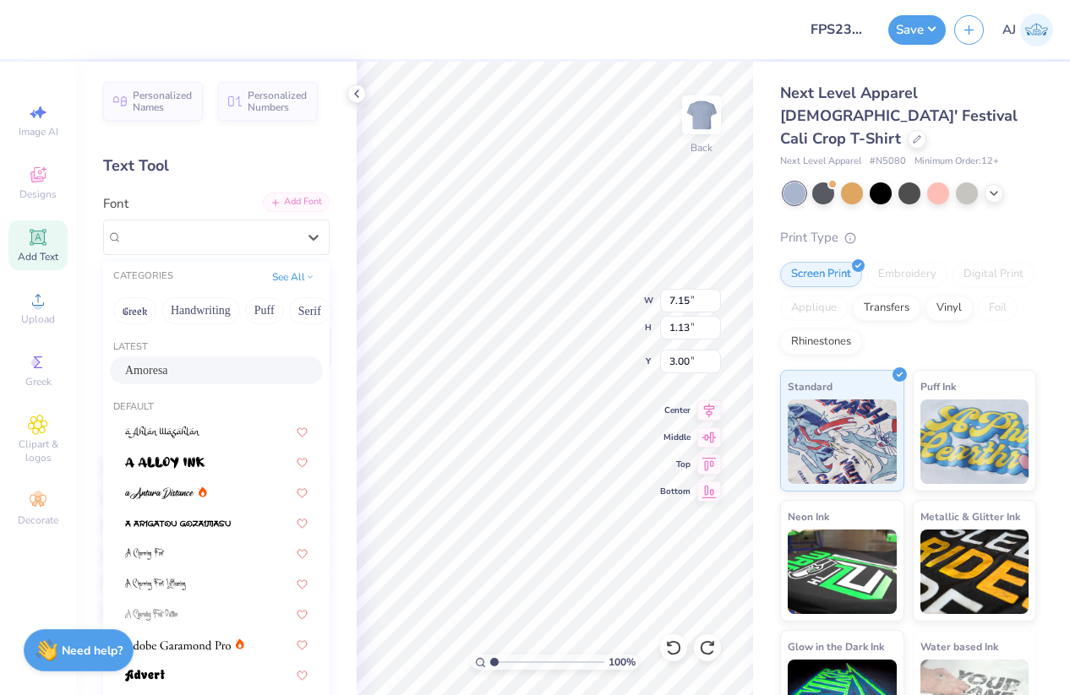
click at [301, 199] on div "Add Font" at bounding box center [296, 202] width 67 height 19
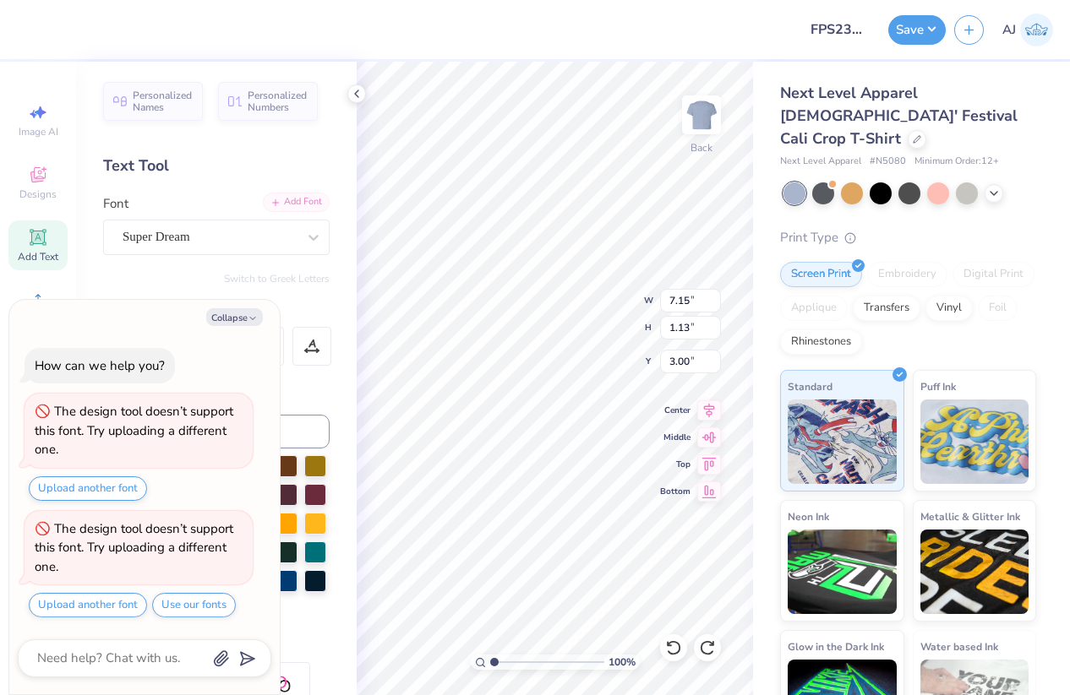
click at [304, 202] on div "Add Font" at bounding box center [296, 202] width 67 height 19
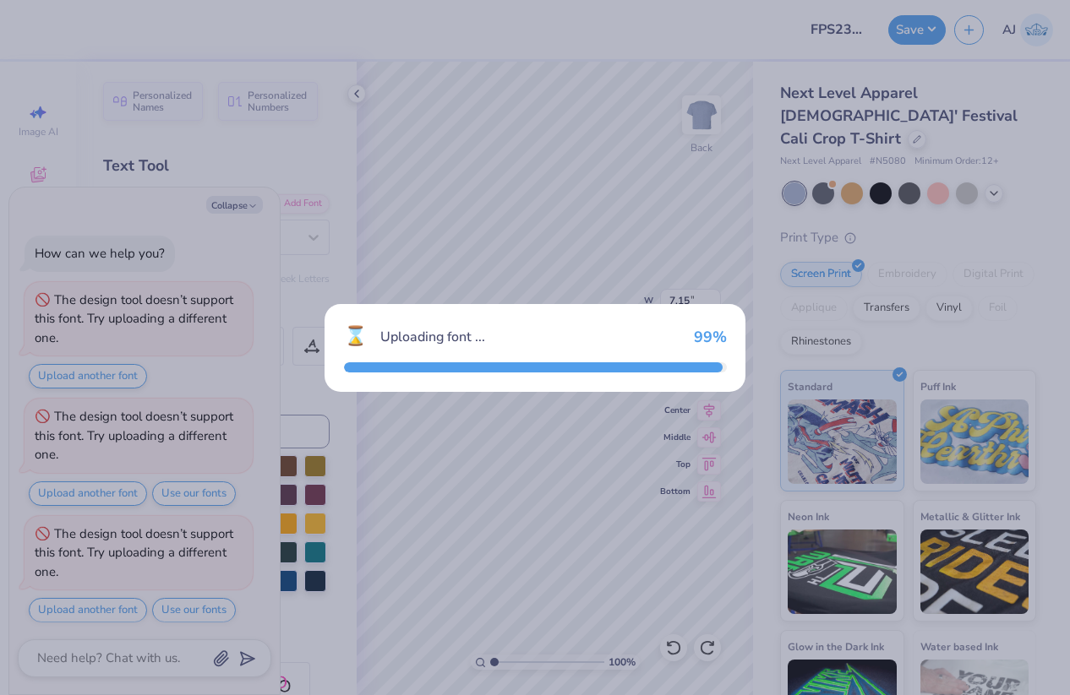
scroll to position [5, 0]
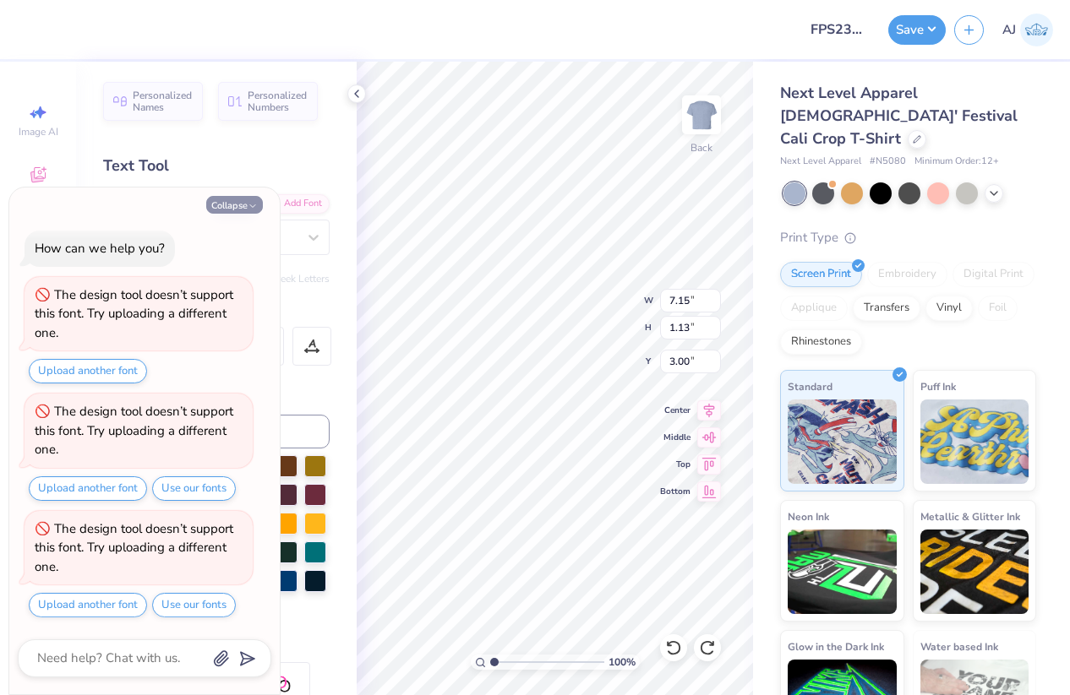
click at [250, 211] on button "Collapse" at bounding box center [234, 205] width 57 height 18
type textarea "x"
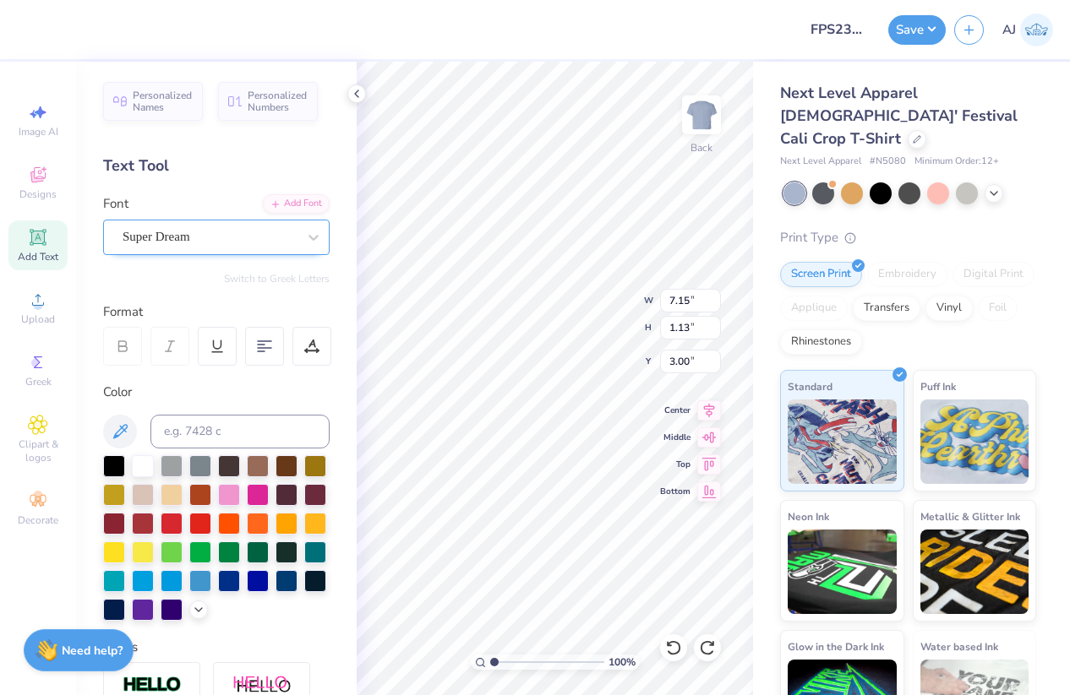
click at [256, 241] on div "Super Dream" at bounding box center [209, 237] width 177 height 26
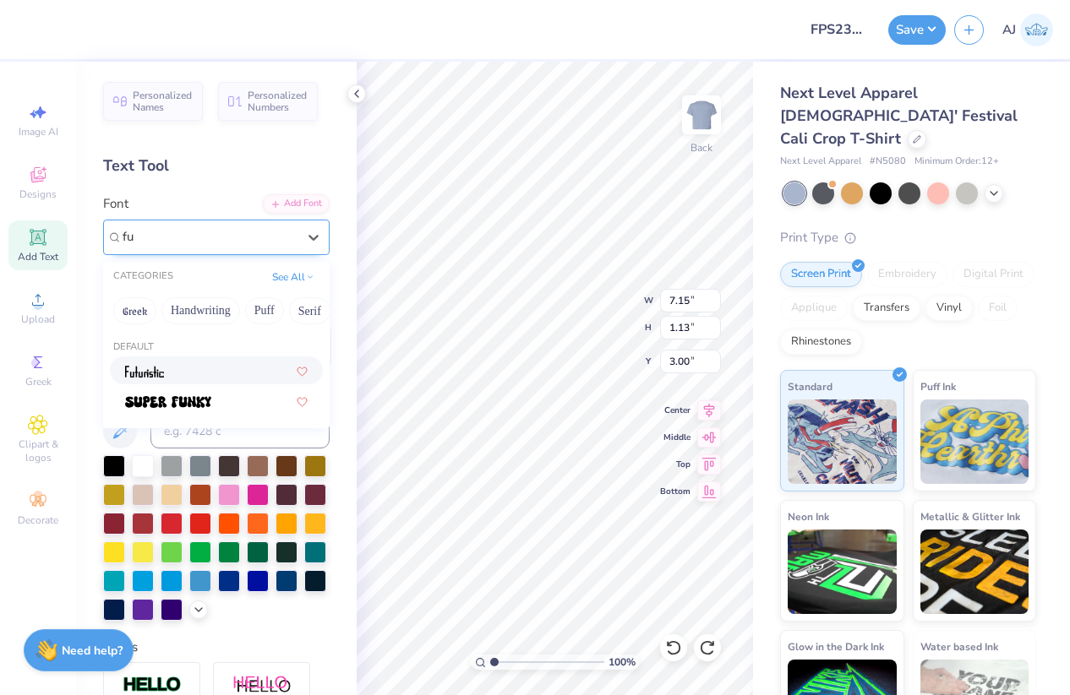
type input "f"
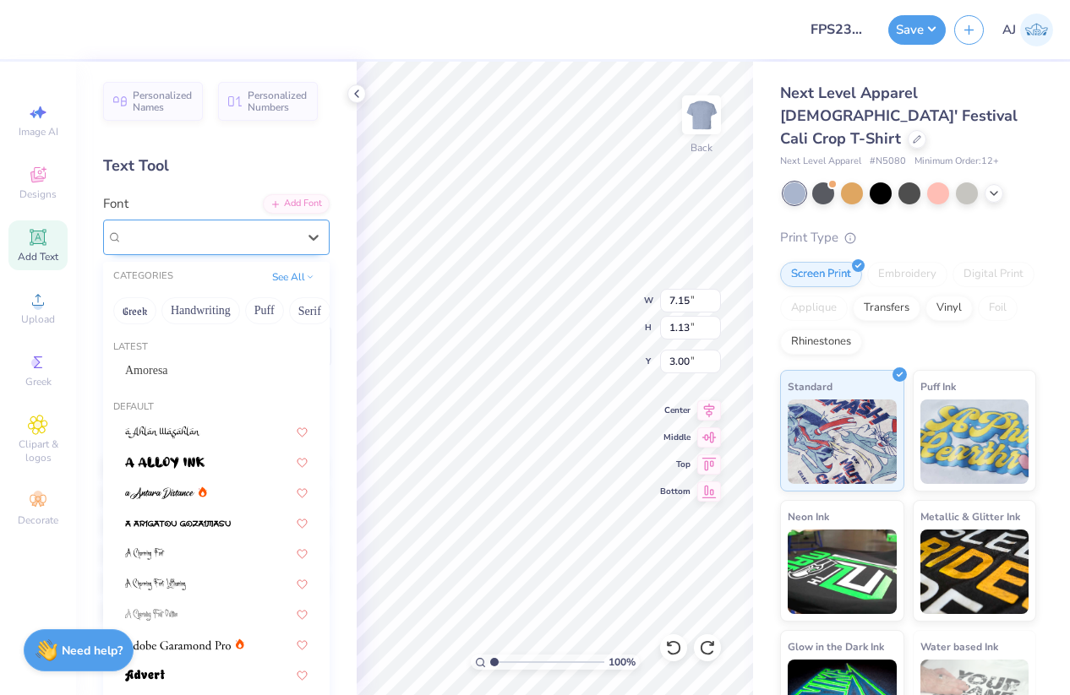
click at [190, 233] on span "Super Dream" at bounding box center [156, 236] width 68 height 19
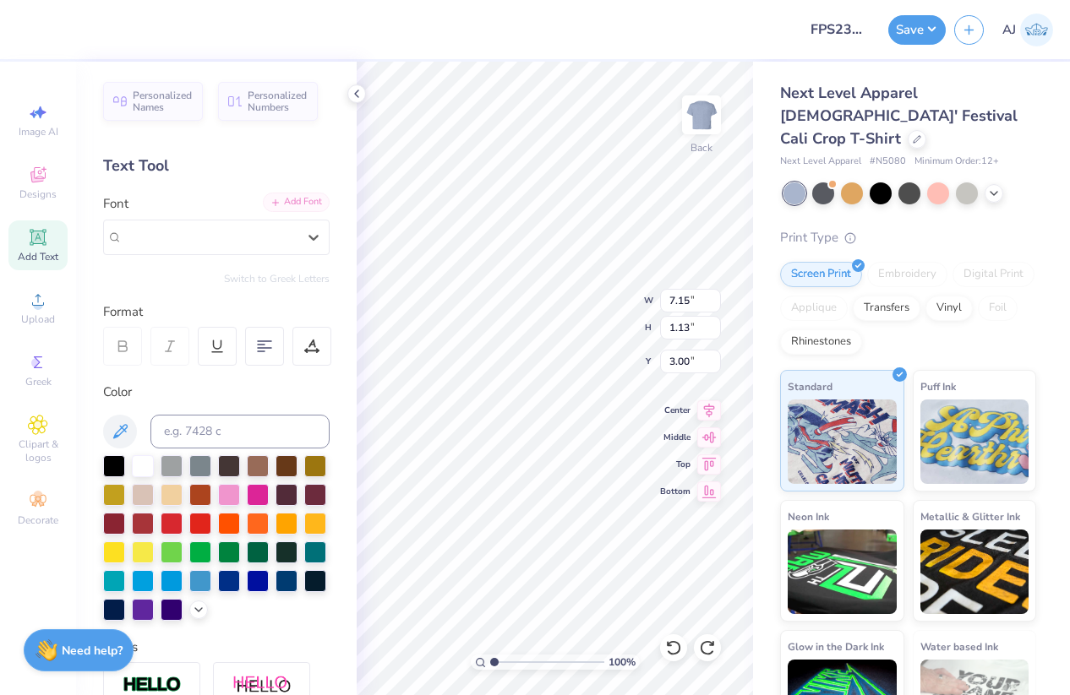
click at [270, 203] on icon at bounding box center [275, 203] width 10 height 10
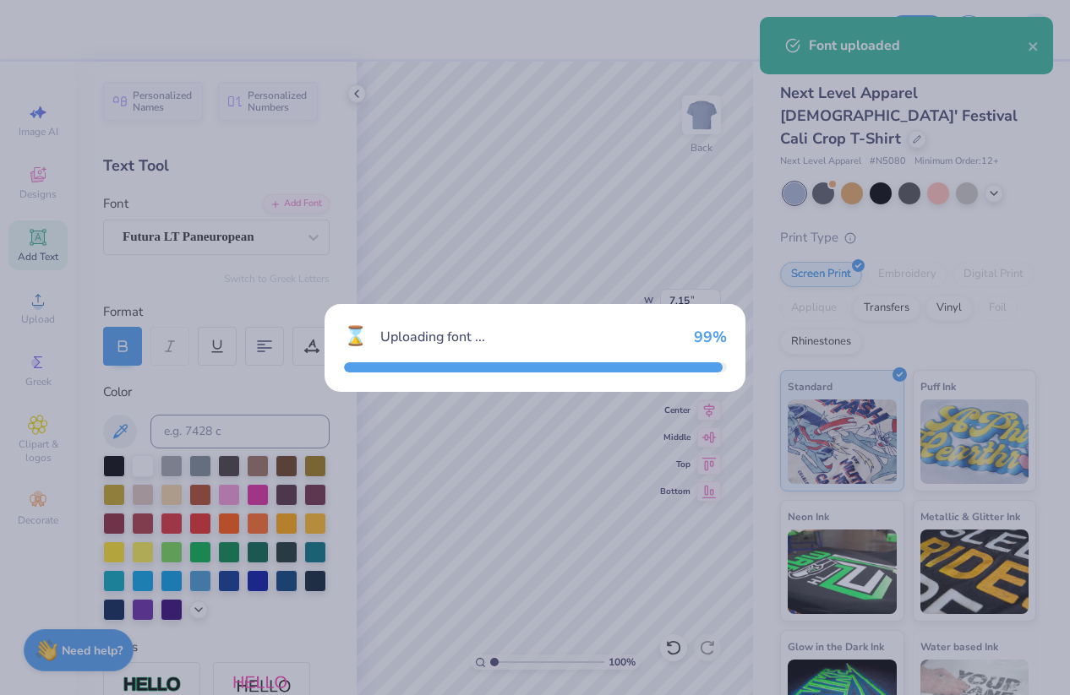
type input "7.62"
type input "1.31"
type input "2.97"
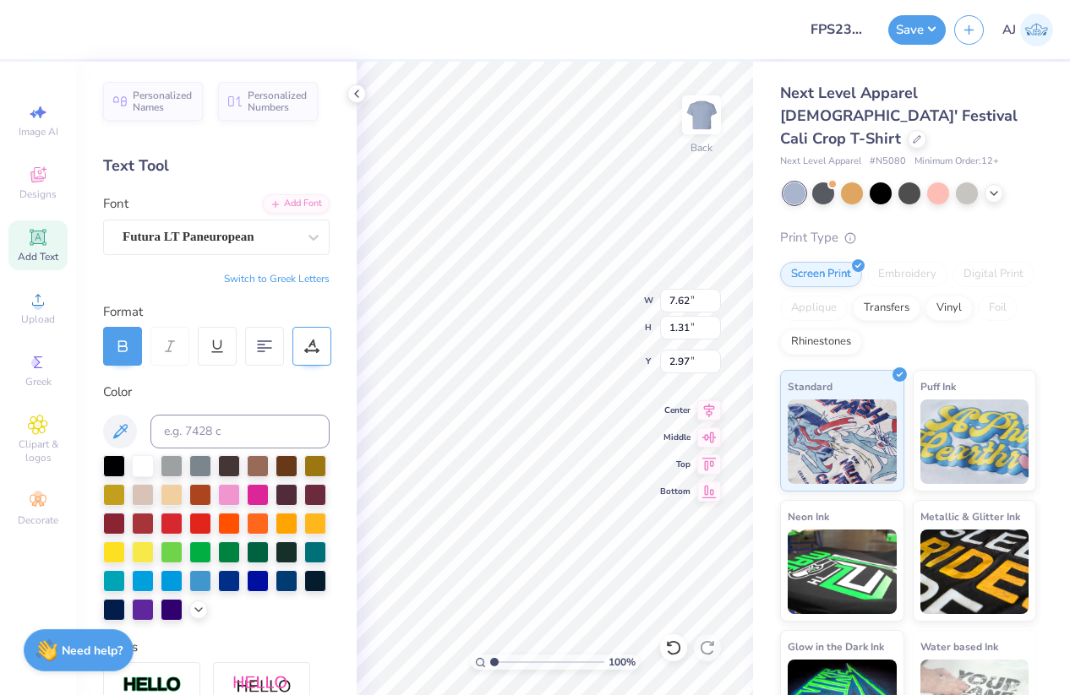
click at [317, 349] on icon at bounding box center [318, 350] width 2 height 2
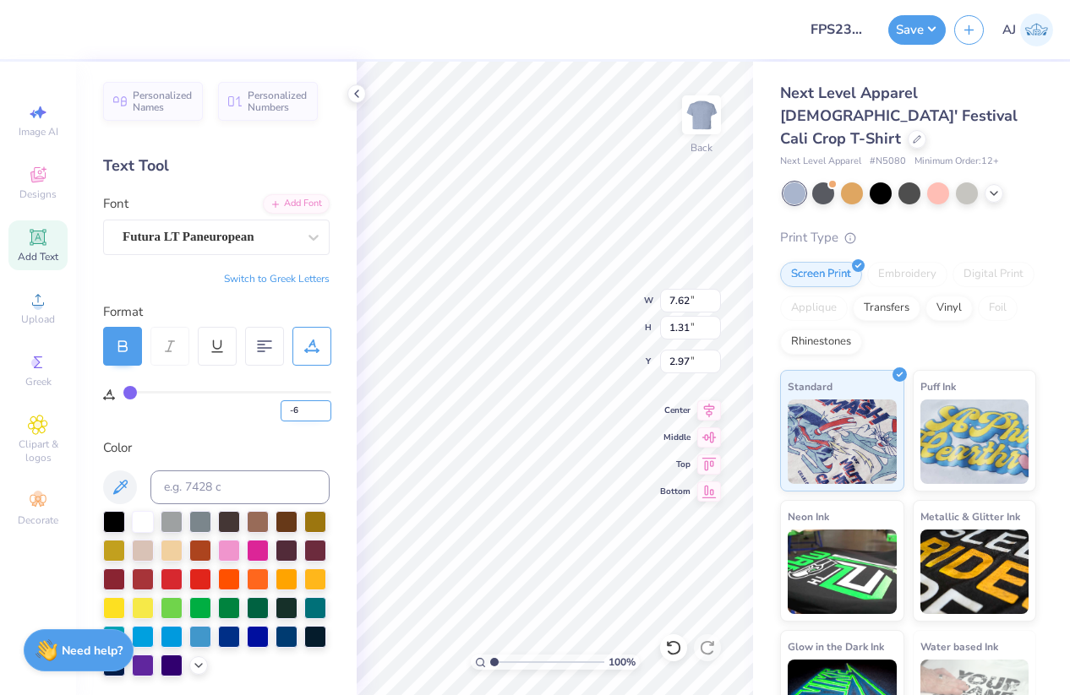
click at [313, 409] on input "-6" at bounding box center [305, 410] width 51 height 21
type input "1"
click at [308, 429] on div "Personalized Names Personalized Numbers Text Tool Add Font Font Futura LT Paneu…" at bounding box center [216, 379] width 280 height 634
type input "8.64"
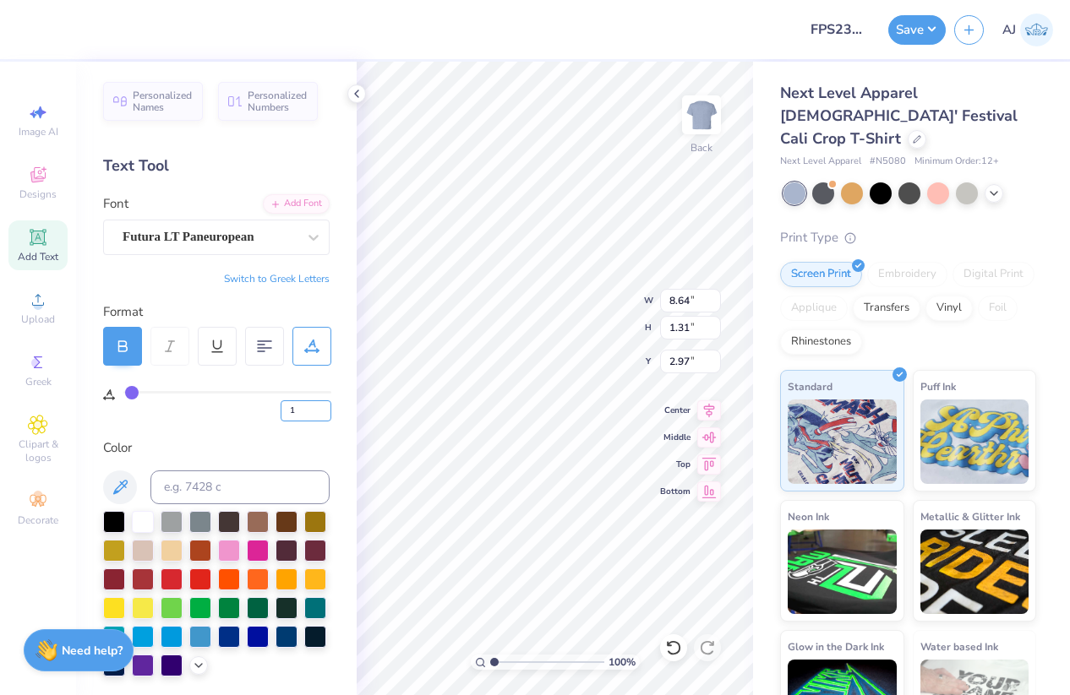
drag, startPoint x: 305, startPoint y: 406, endPoint x: 267, endPoint y: 404, distance: 38.1
click at [241, 406] on div "1" at bounding box center [227, 406] width 208 height 30
type input "-2"
type input "0"
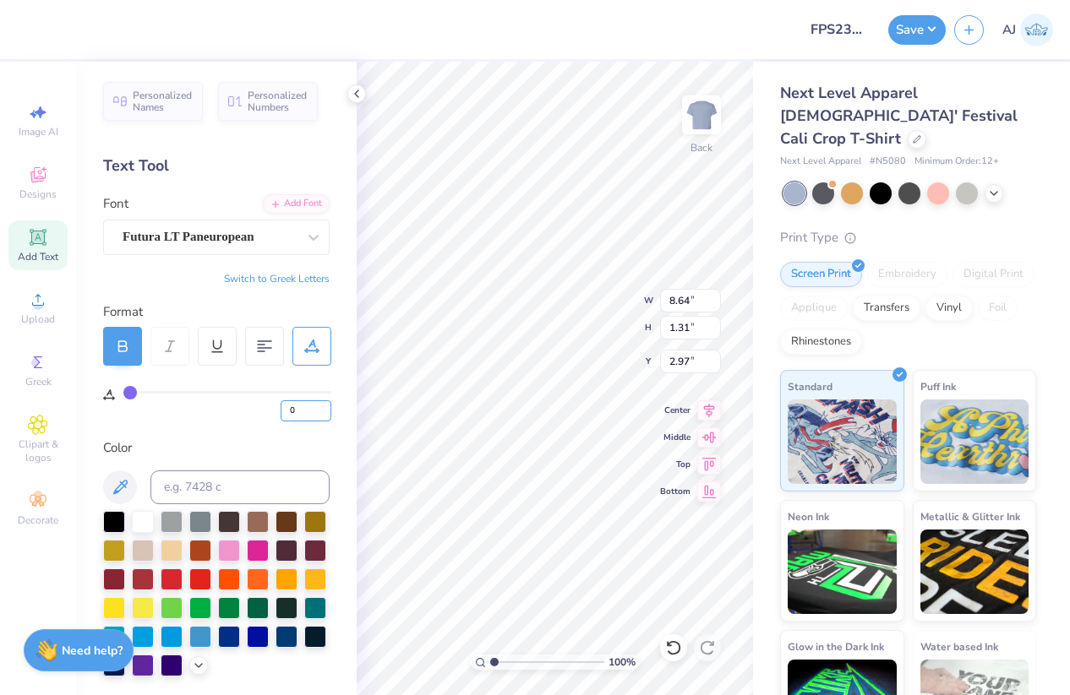
type input "8.50"
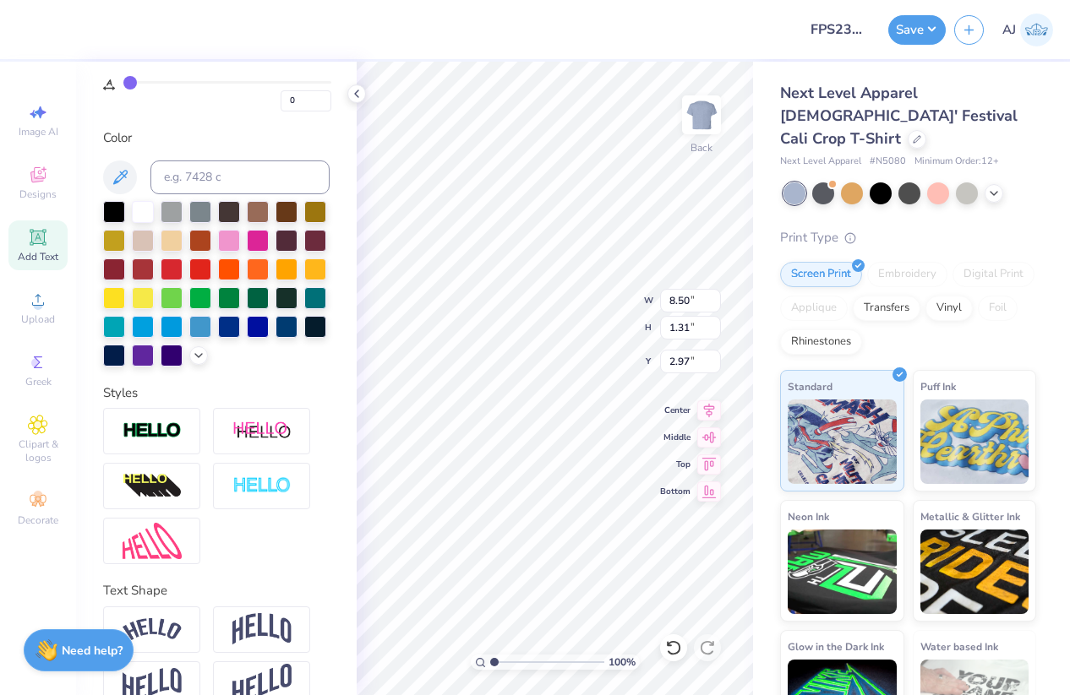
scroll to position [342, 0]
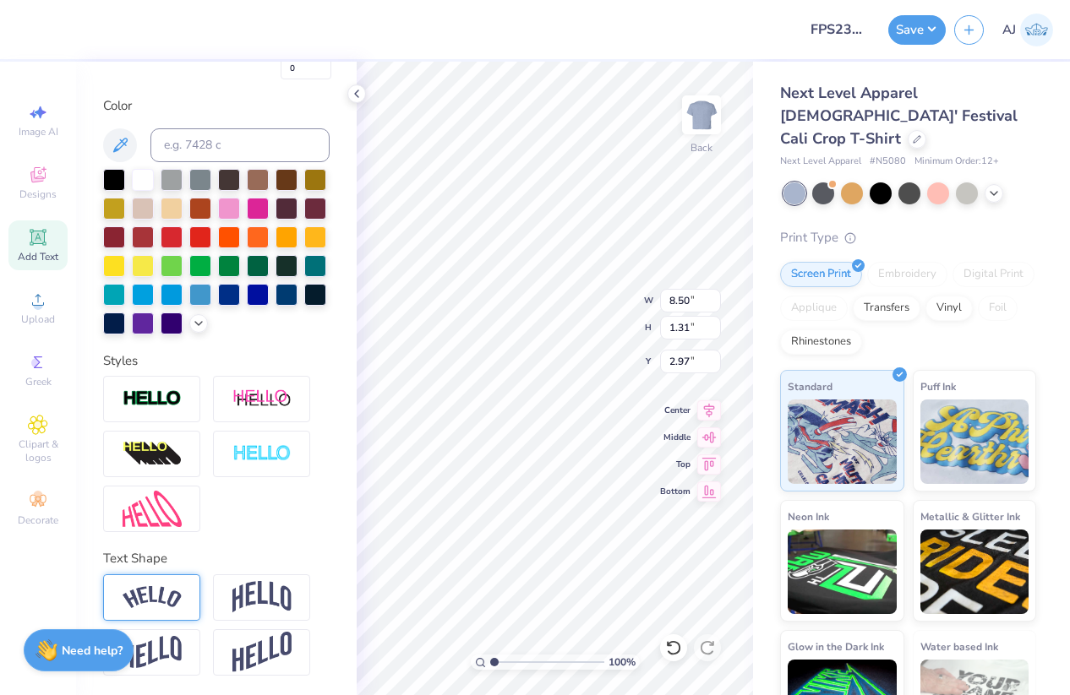
click at [154, 579] on div at bounding box center [151, 597] width 97 height 46
type input "9.86"
type input "2.54"
type input "2.36"
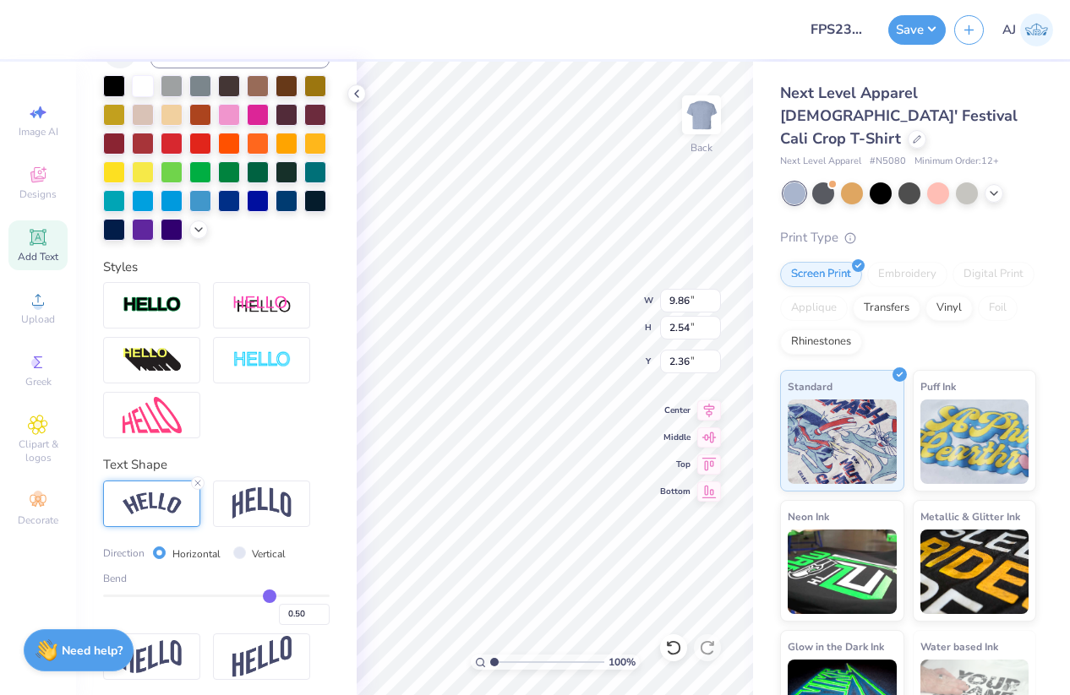
scroll to position [441, 0]
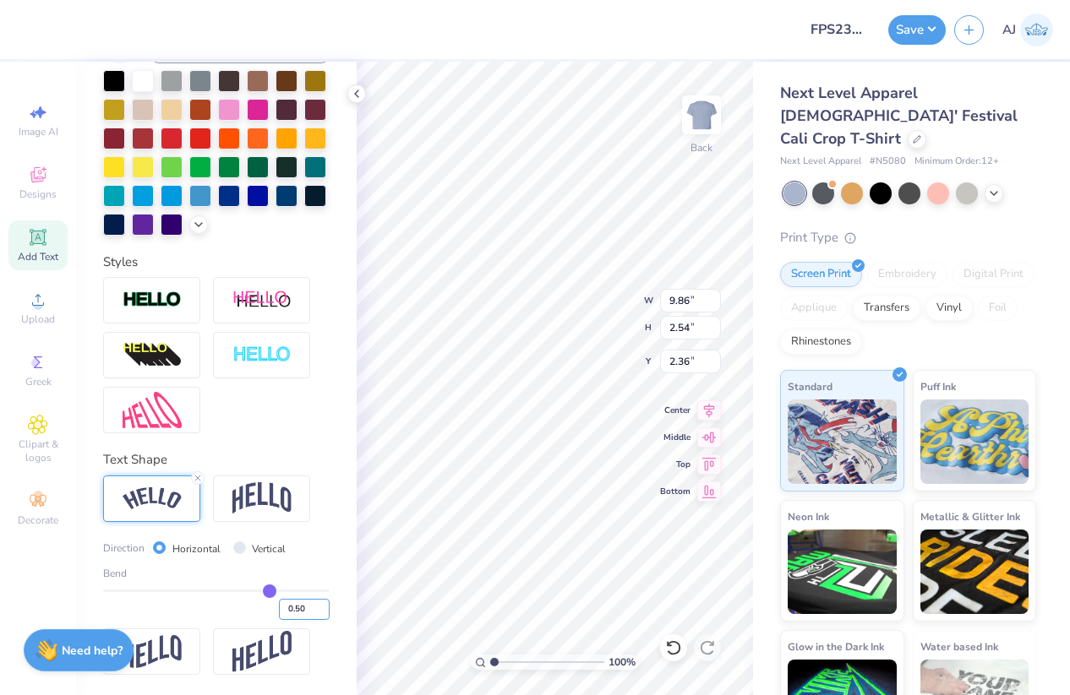
click at [302, 614] on input "0.50" at bounding box center [304, 609] width 51 height 21
click at [302, 613] on input "0.50" at bounding box center [304, 609] width 51 height 21
type input ".3"
type input "0.3"
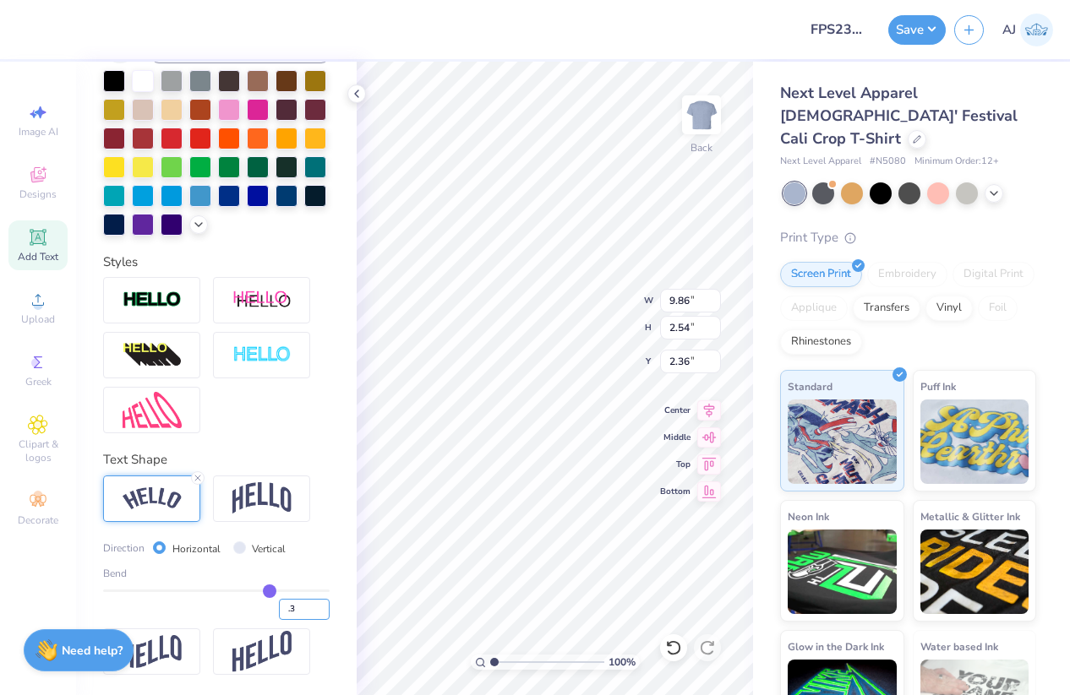
type input "0.30"
type input "9.16"
type input "1.77"
type input "2.75"
click at [285, 496] on img at bounding box center [261, 498] width 59 height 32
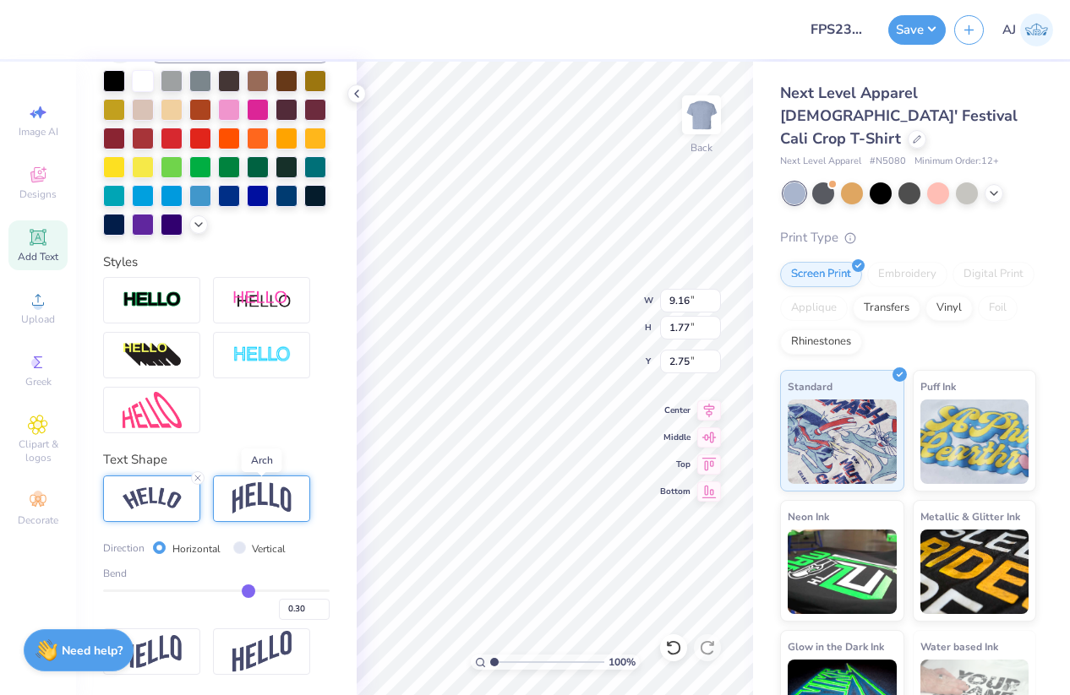
type input "8.50"
type input "2.32"
type input "2.47"
click at [301, 608] on input "0.30" at bounding box center [304, 609] width 51 height 21
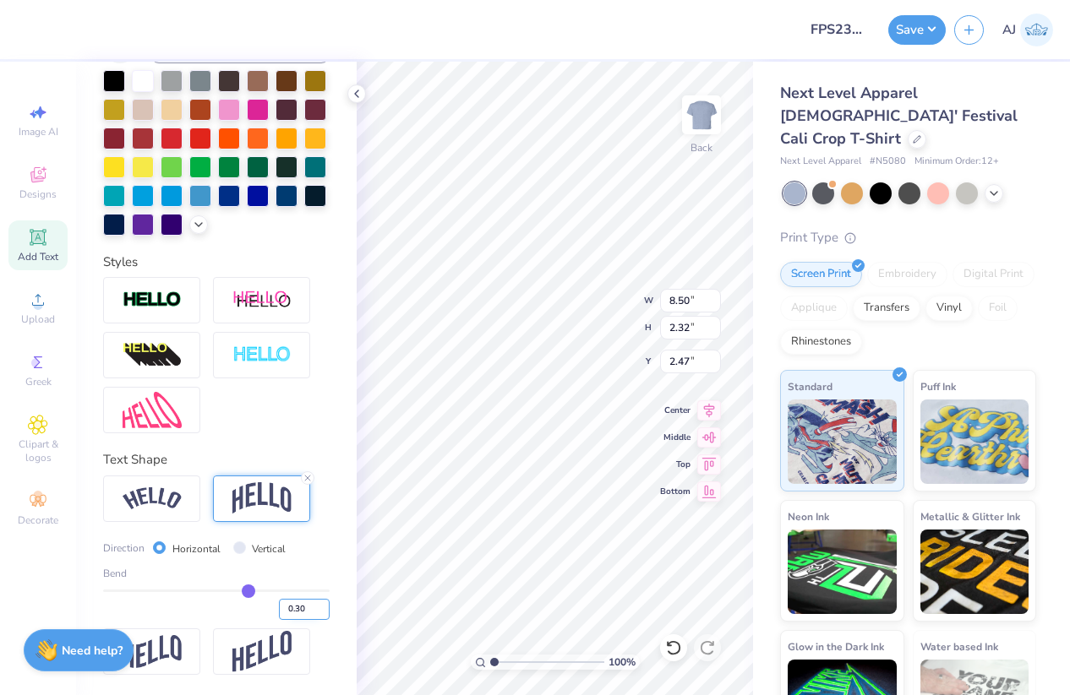
click at [301, 608] on input "0.30" at bounding box center [304, 609] width 51 height 21
type input ".2"
type input "0.2"
type input "0.20"
type input "1.98"
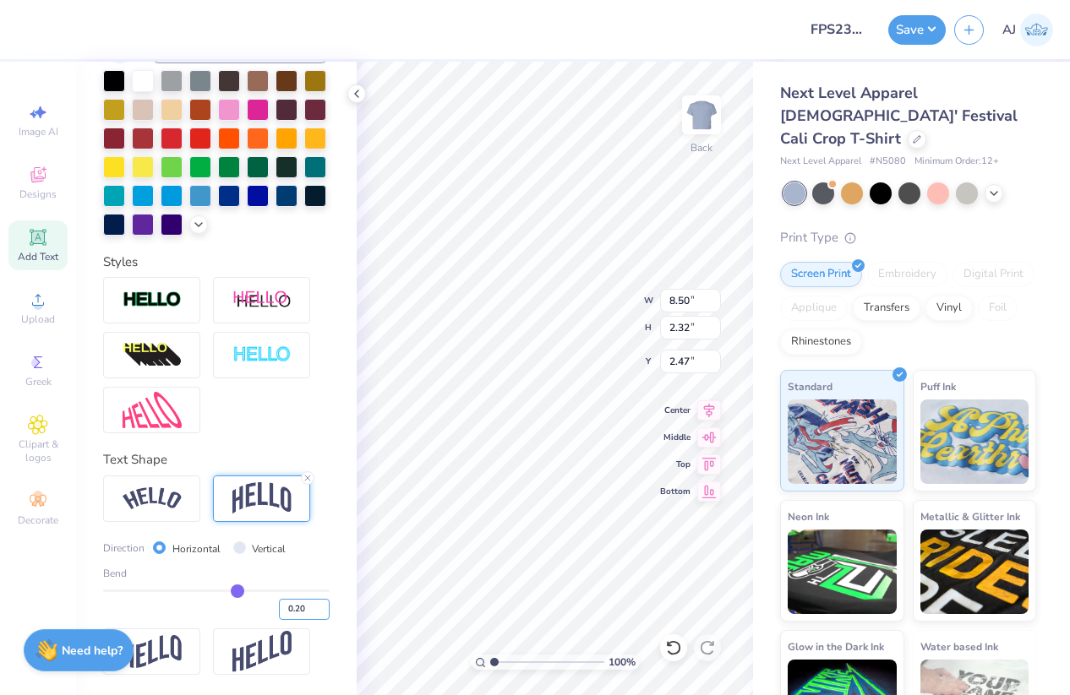
type input "2.64"
click at [709, 407] on icon at bounding box center [709, 407] width 11 height 14
type input "7.12"
type input "4.19"
type input "3.85"
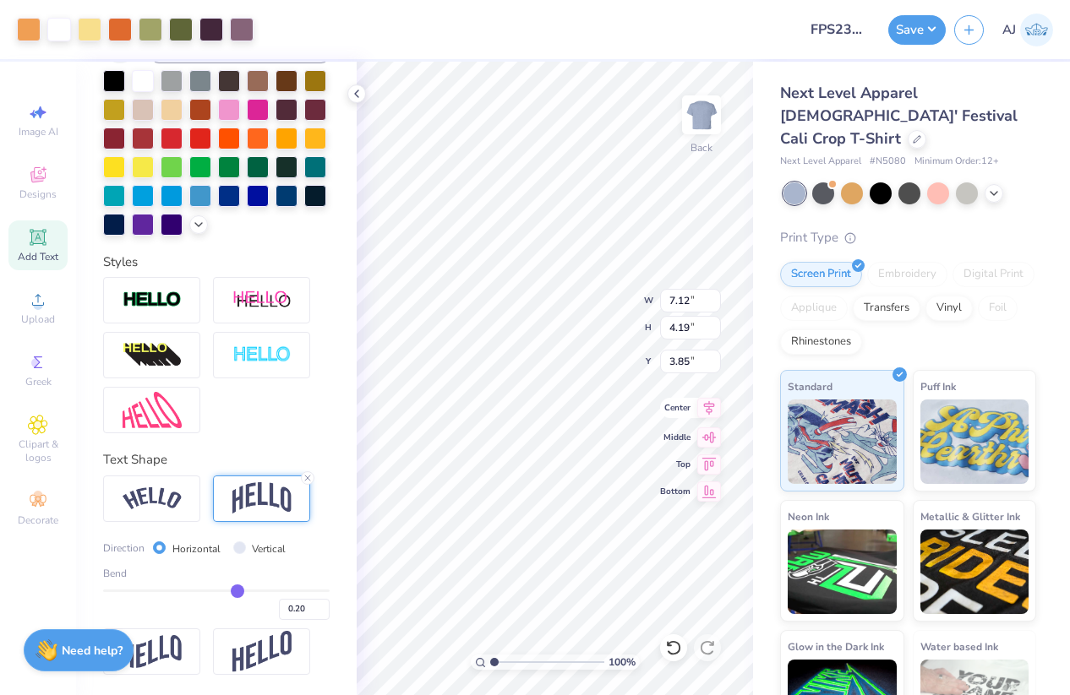
click at [706, 408] on icon at bounding box center [709, 408] width 24 height 20
click at [706, 409] on icon at bounding box center [709, 407] width 11 height 14
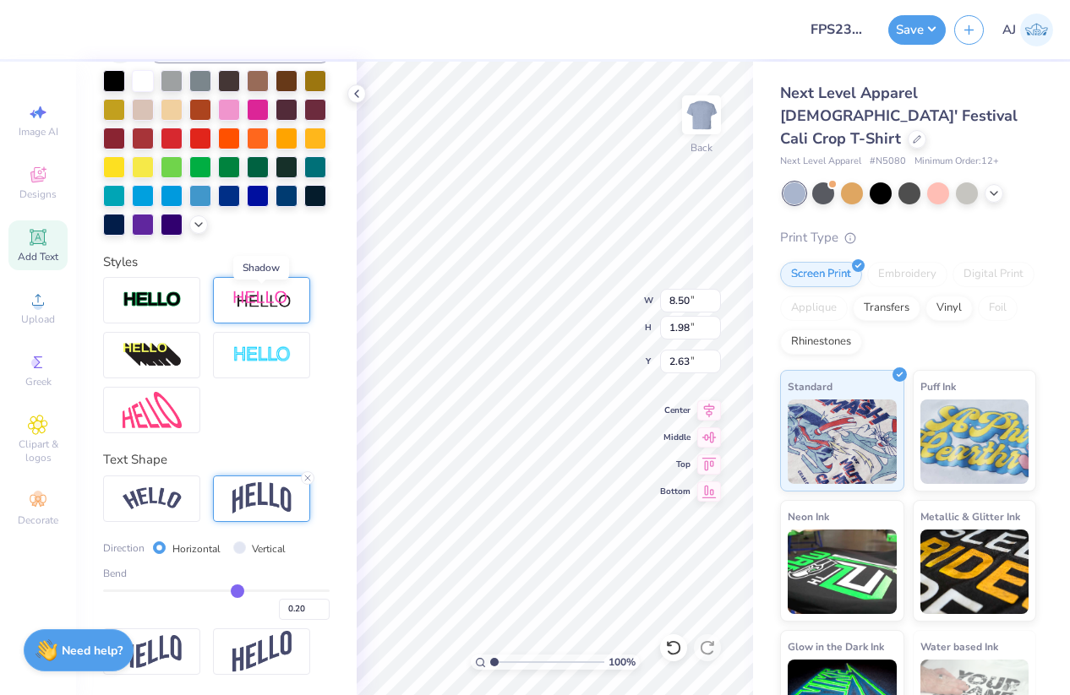
click at [249, 310] on img at bounding box center [261, 300] width 59 height 21
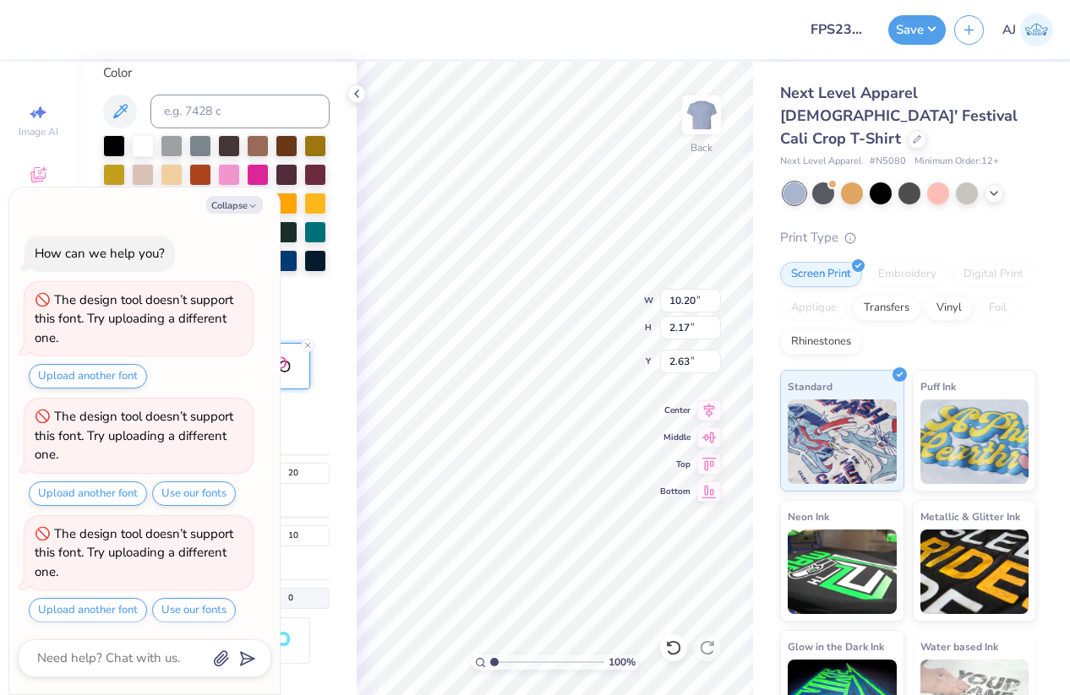
type textarea "x"
type input "10.20"
type input "2.17"
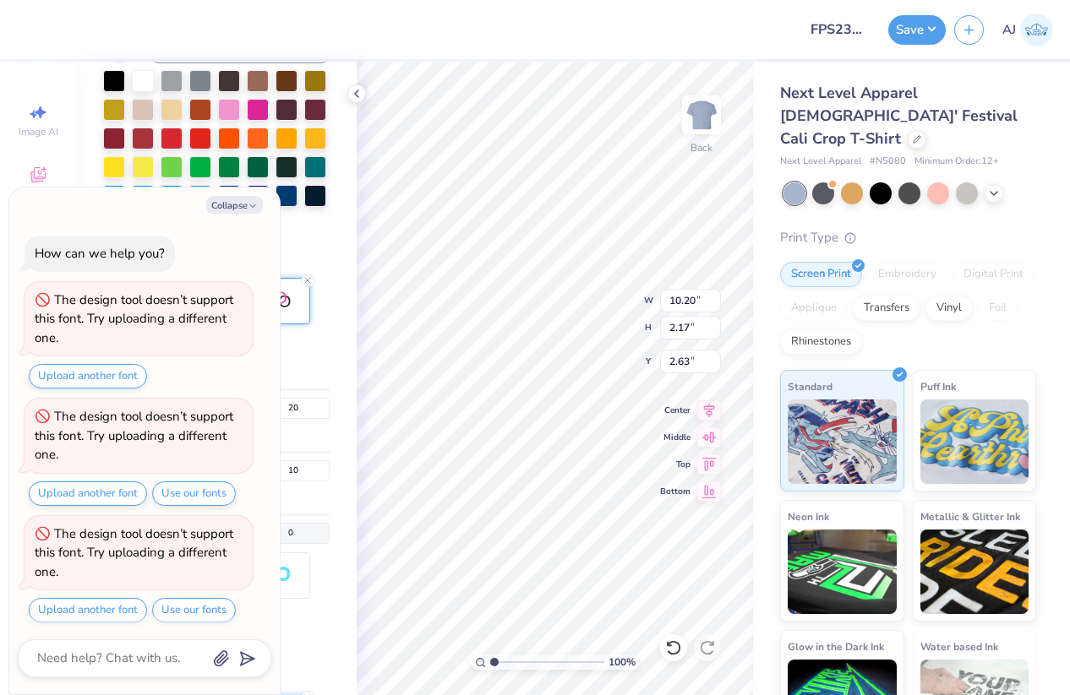
scroll to position [172, 0]
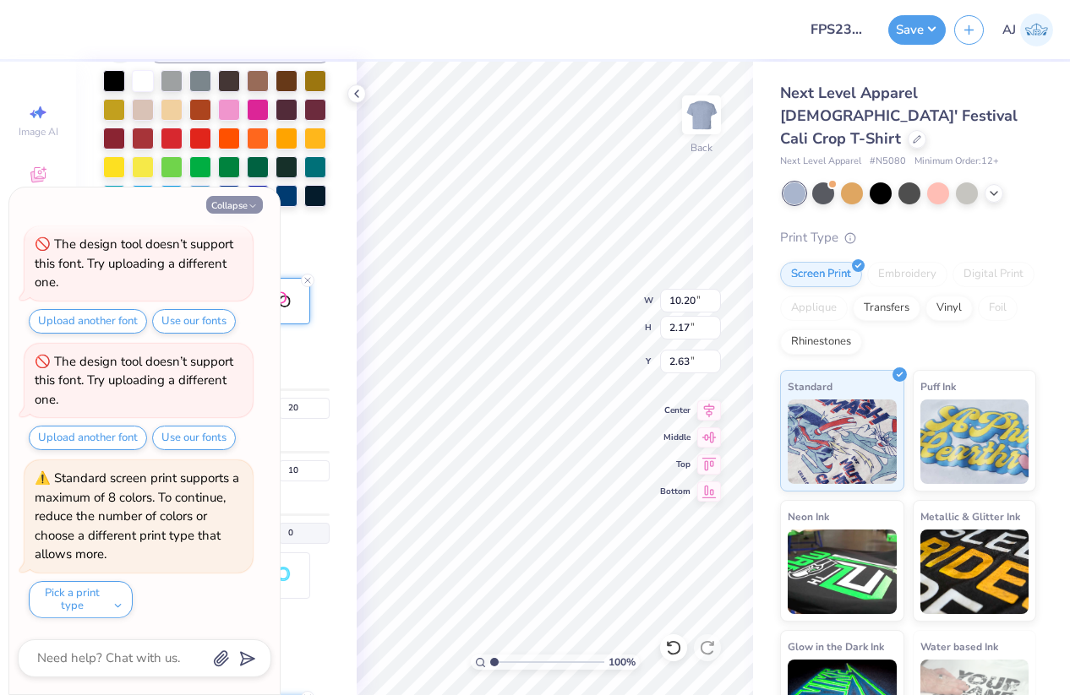
click at [231, 207] on button "Collapse" at bounding box center [234, 205] width 57 height 18
type textarea "x"
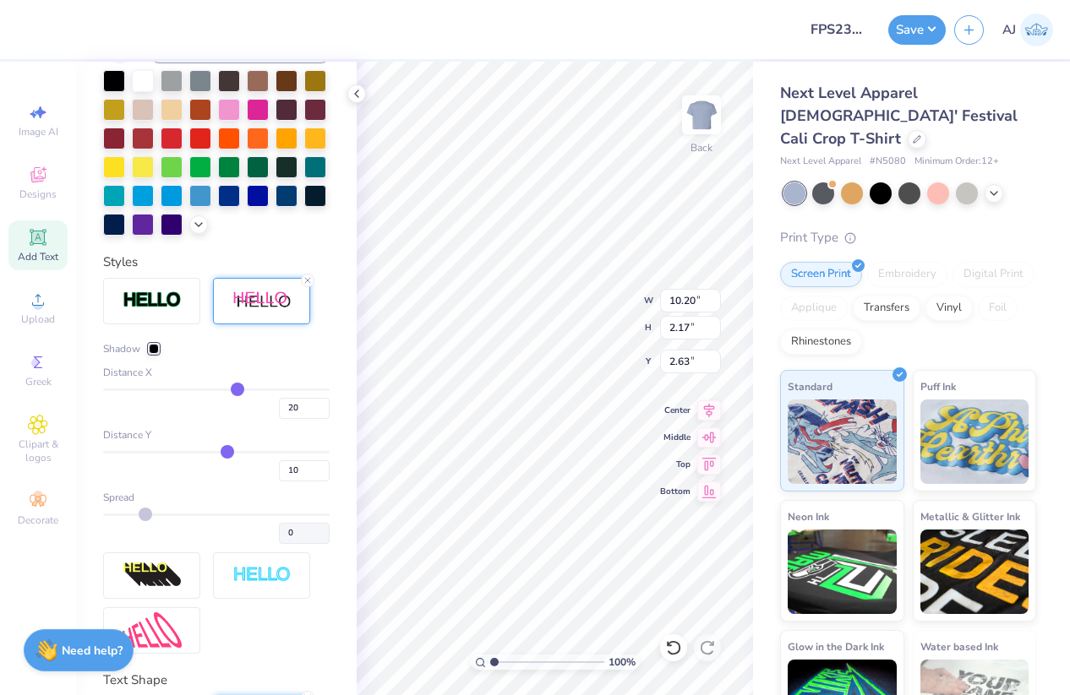
click at [155, 344] on div at bounding box center [154, 349] width 10 height 10
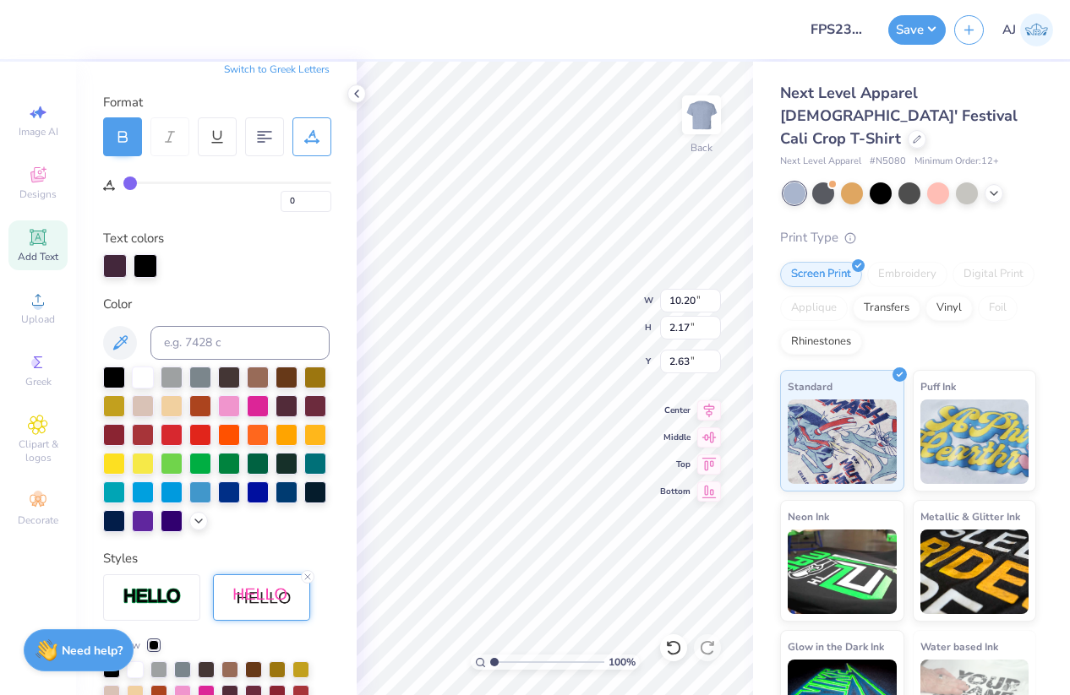
scroll to position [199, 0]
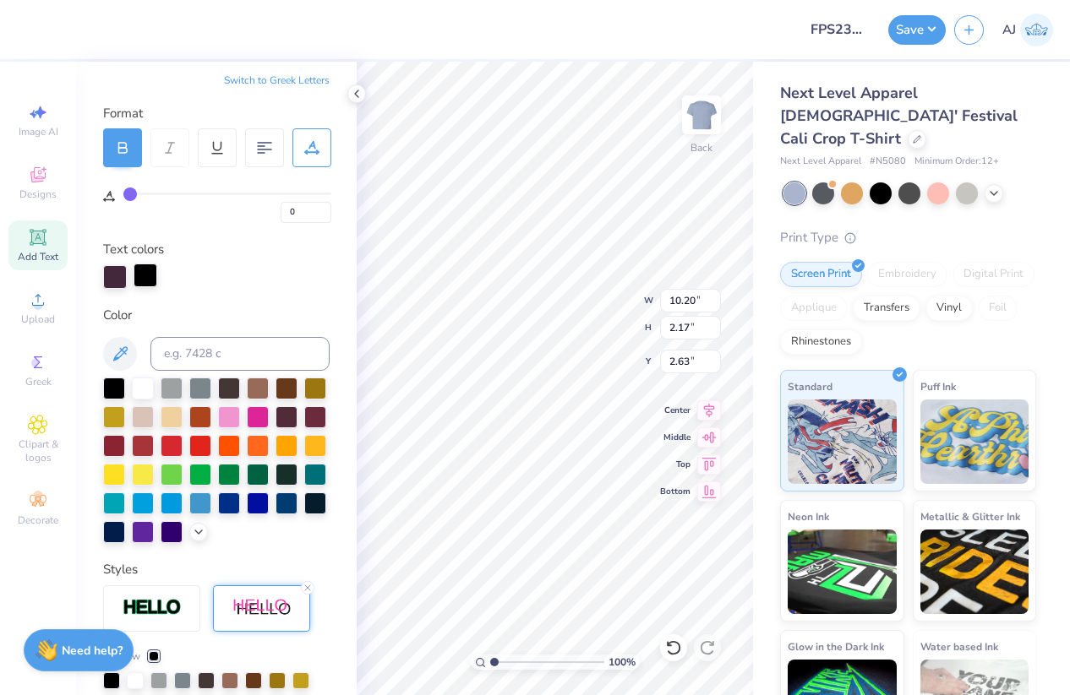
click at [148, 271] on div at bounding box center [145, 276] width 24 height 24
click at [212, 354] on input at bounding box center [239, 354] width 179 height 34
type input "5205"
click at [233, 308] on div "Color" at bounding box center [216, 315] width 226 height 19
click at [216, 351] on input "5205" at bounding box center [239, 354] width 179 height 34
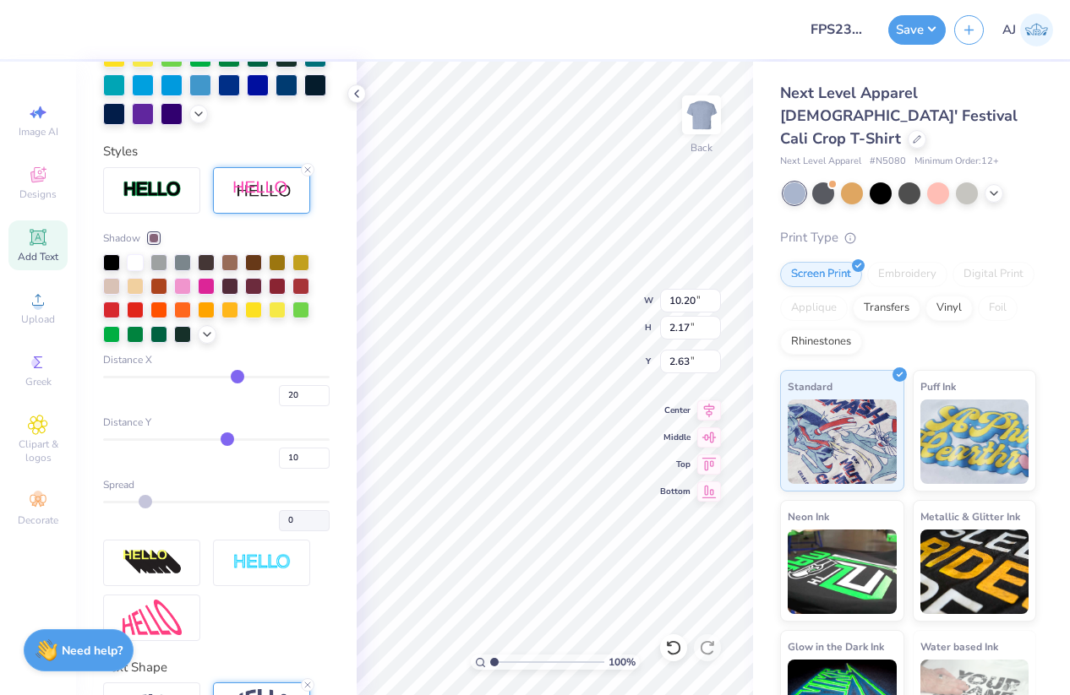
scroll to position [616, 0]
click at [298, 397] on input "20" at bounding box center [304, 396] width 51 height 21
click at [298, 396] on input "20" at bounding box center [304, 396] width 51 height 21
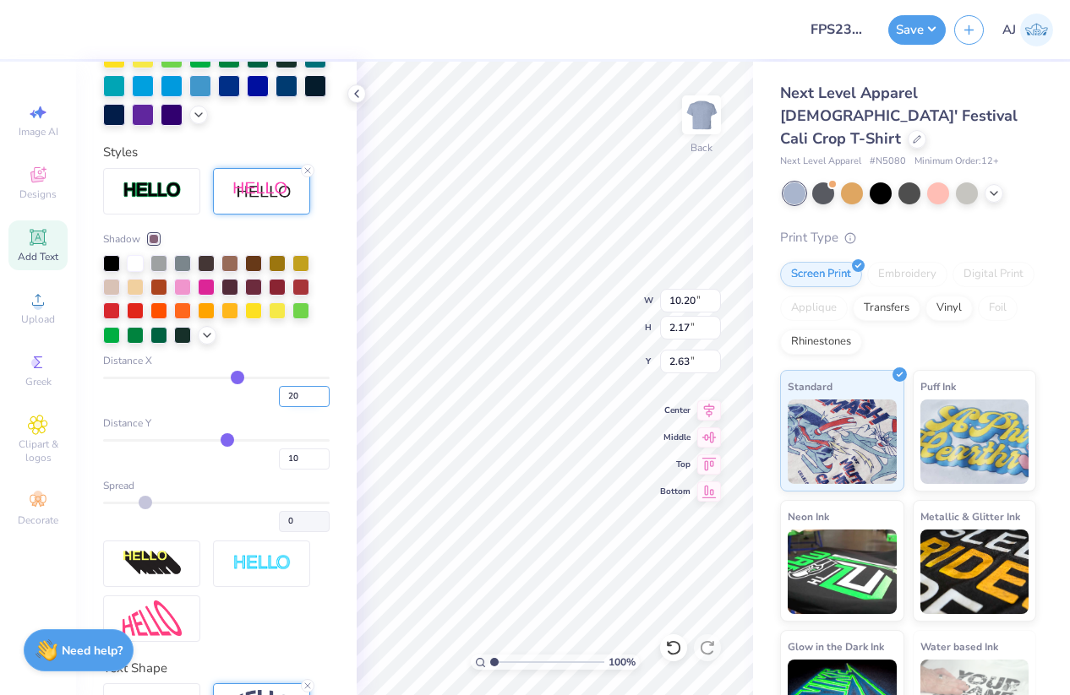
type input "1"
click at [301, 395] on input "1" at bounding box center [304, 396] width 51 height 21
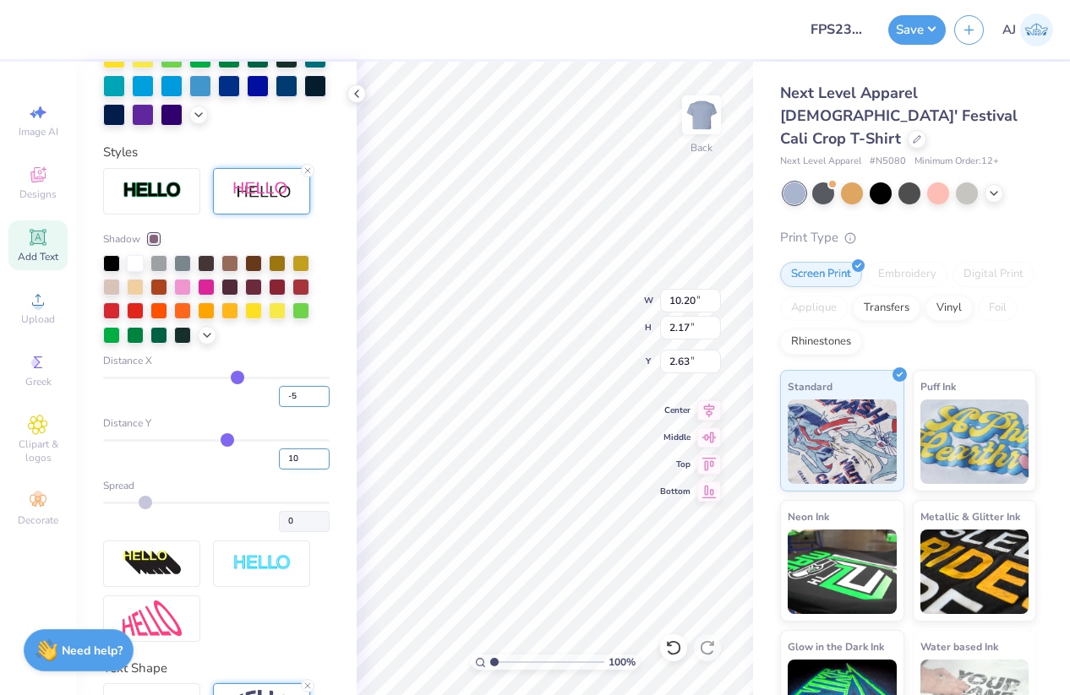
type input "-5"
click at [299, 455] on input "10" at bounding box center [304, 459] width 51 height 21
type input "8.93"
click at [291, 398] on input "-5" at bounding box center [304, 396] width 51 height 21
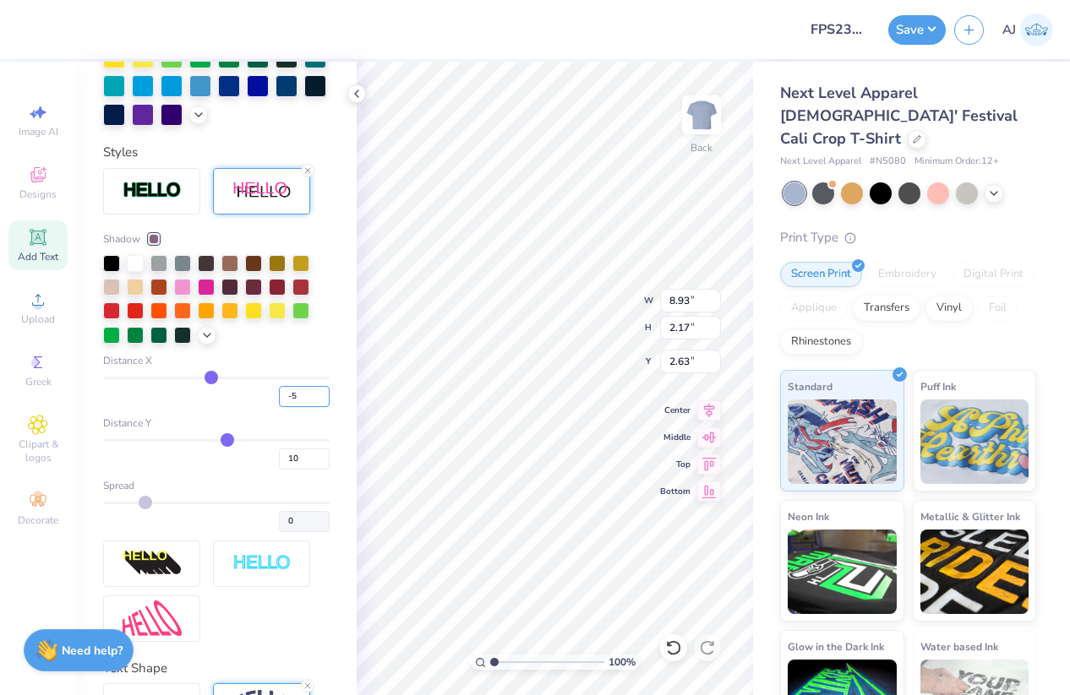
click at [291, 398] on input "-5" at bounding box center [304, 396] width 51 height 21
click at [291, 397] on input "-5" at bounding box center [304, 396] width 51 height 21
type input "-1"
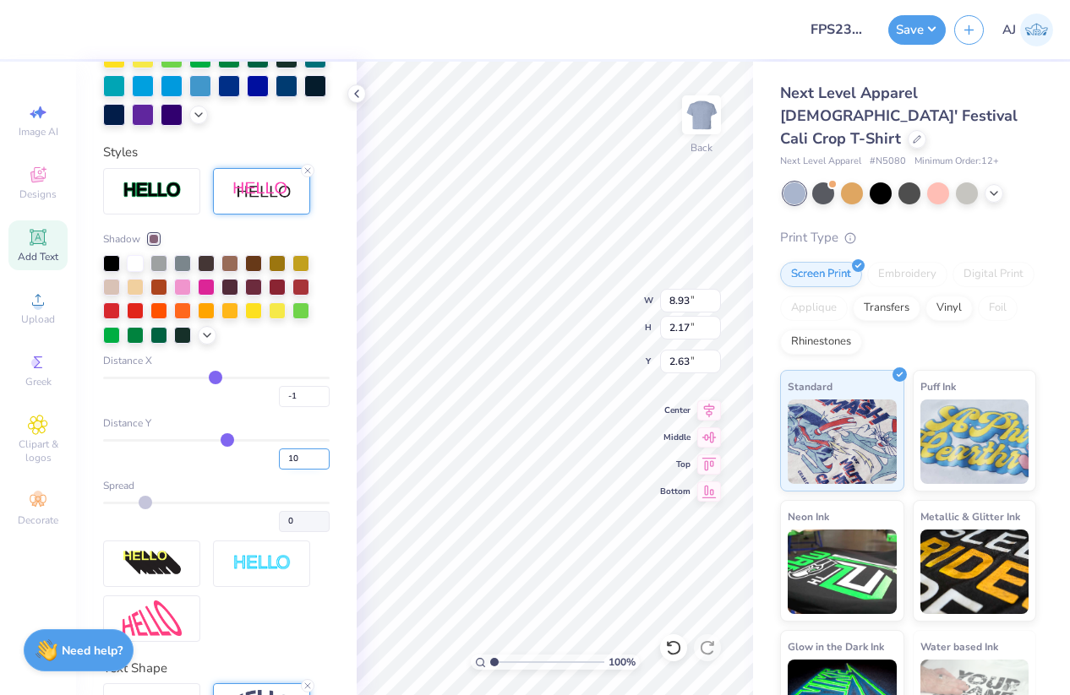
click at [296, 455] on input "10" at bounding box center [304, 459] width 51 height 21
type input "8.59"
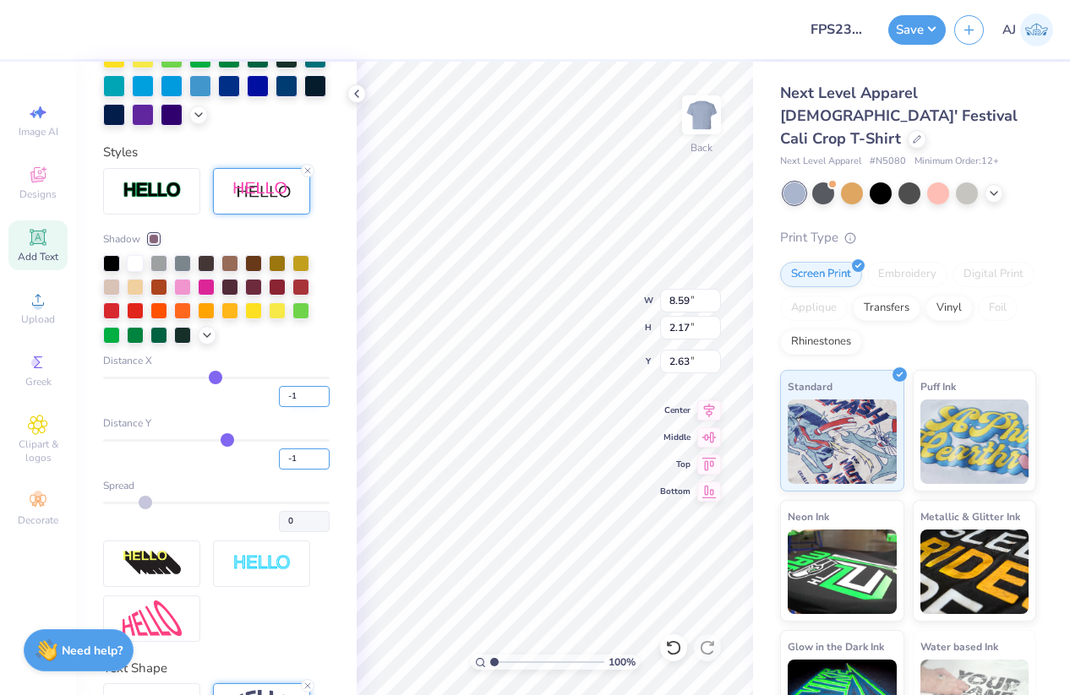
type input "-1"
type input "2.00"
type input "2.61"
click at [297, 457] on input "-1" at bounding box center [304, 459] width 51 height 21
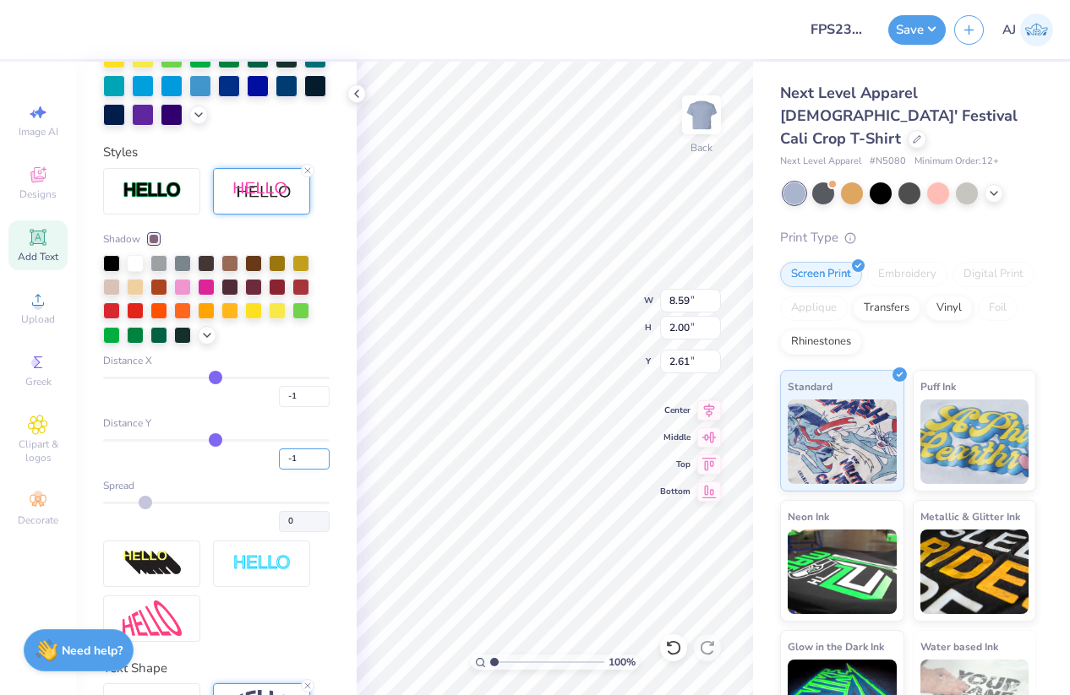
click at [297, 457] on input "-1" at bounding box center [304, 459] width 51 height 21
type input "1"
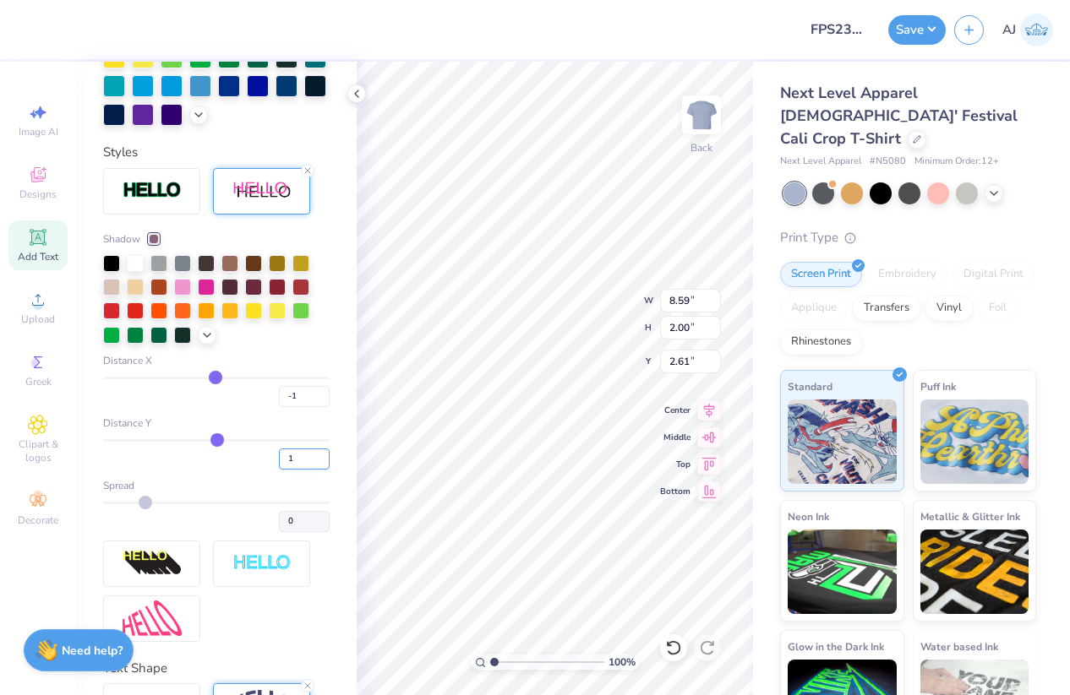
type input "2.63"
drag, startPoint x: 297, startPoint y: 455, endPoint x: 264, endPoint y: 451, distance: 32.3
click at [264, 451] on div "1" at bounding box center [216, 454] width 226 height 30
type input "2"
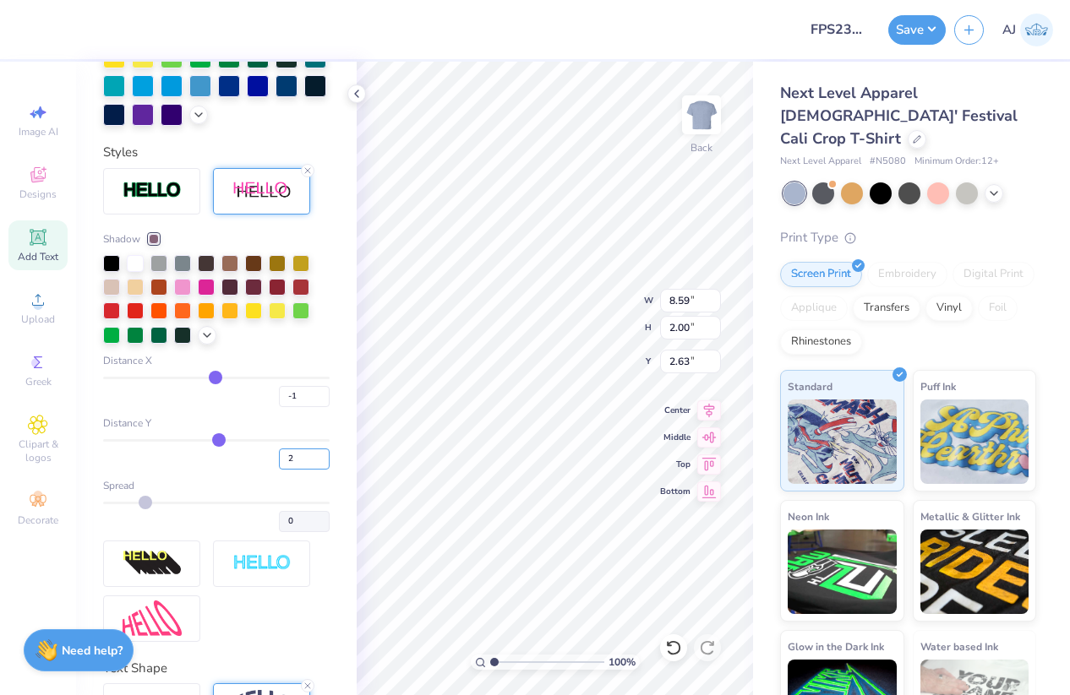
type input "2.02"
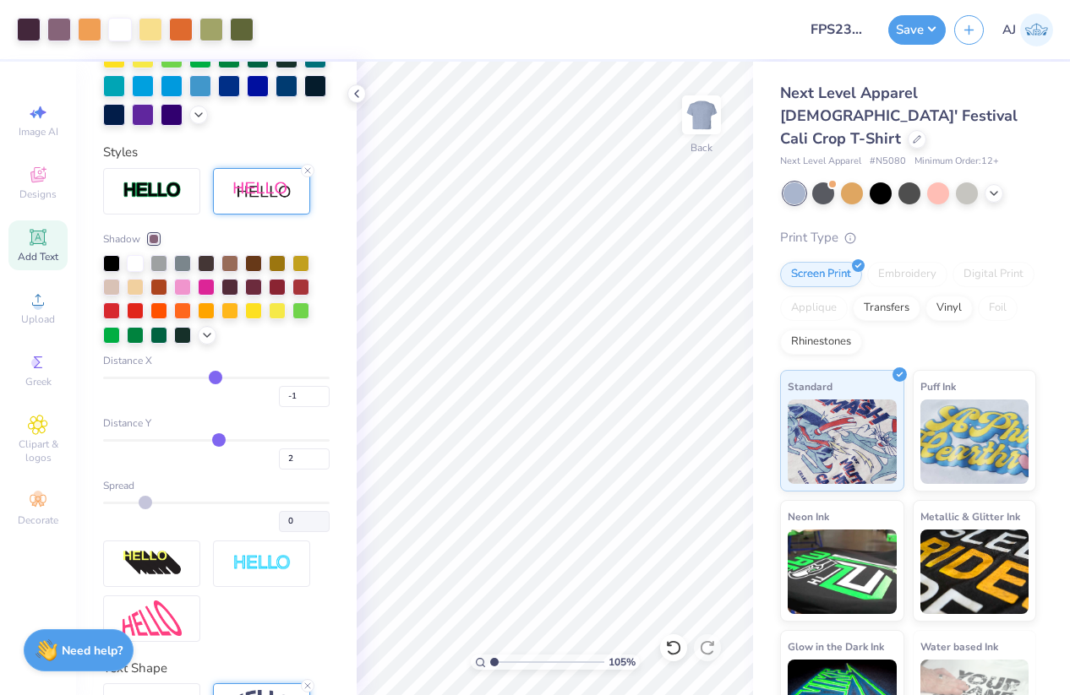
type input "1"
click at [361, 90] on icon at bounding box center [357, 94] width 14 height 14
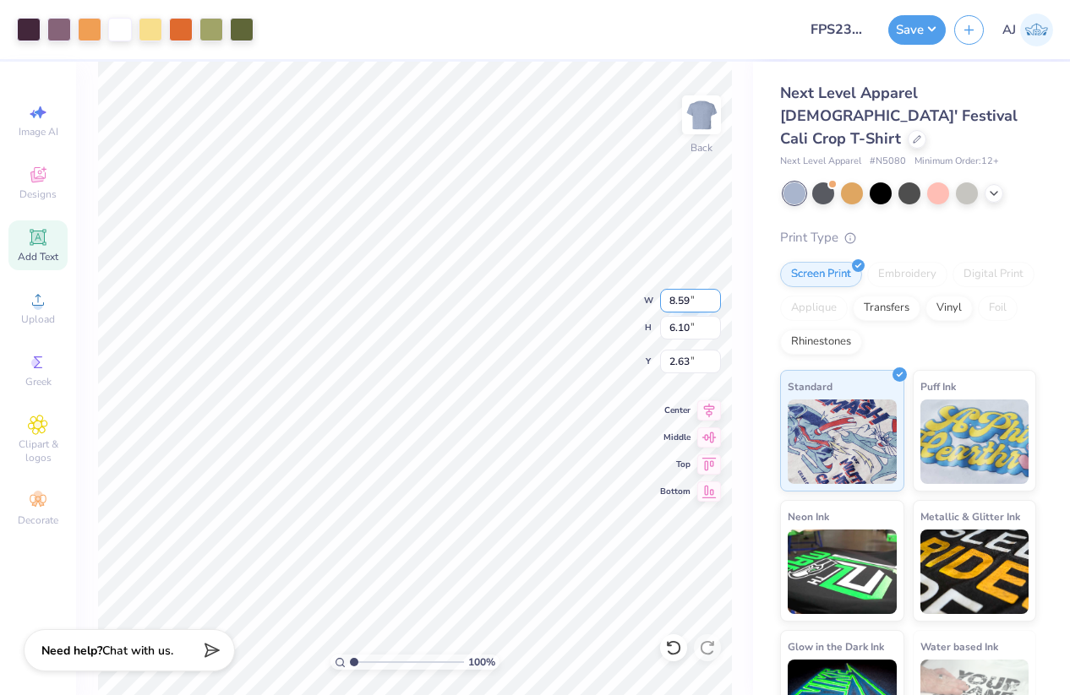
click at [676, 298] on input "8.59" at bounding box center [690, 301] width 61 height 24
type input "9.00"
type input "6.40"
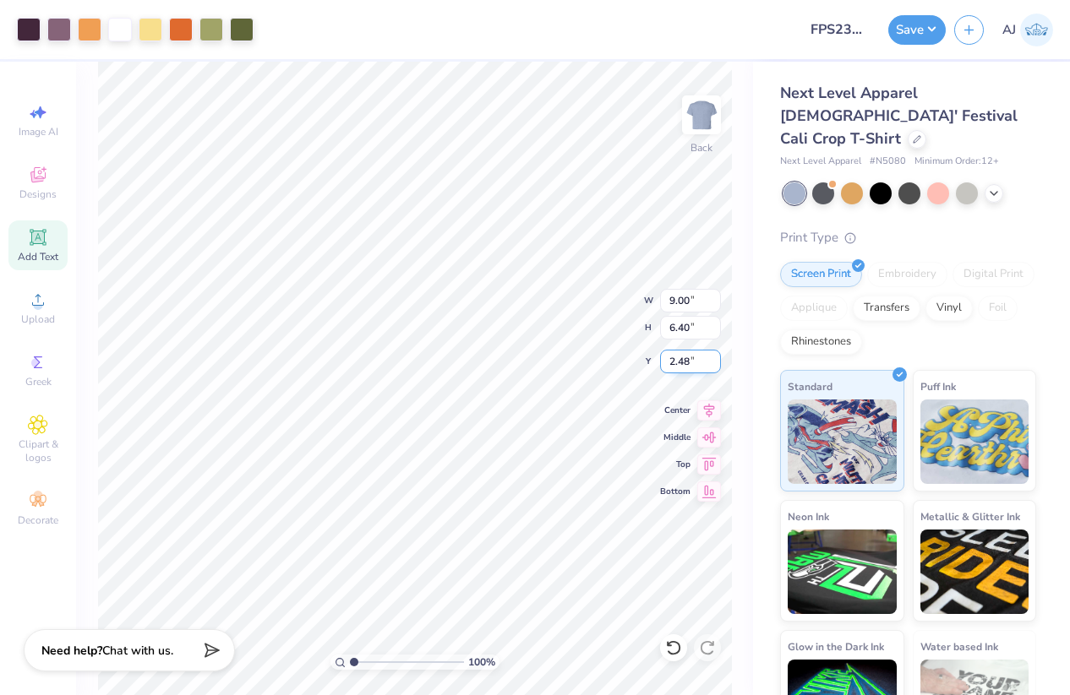
click at [678, 355] on input "2.48" at bounding box center [690, 362] width 61 height 24
click at [678, 354] on input "2.48" at bounding box center [690, 362] width 61 height 24
click at [686, 358] on input "2.48" at bounding box center [690, 362] width 61 height 24
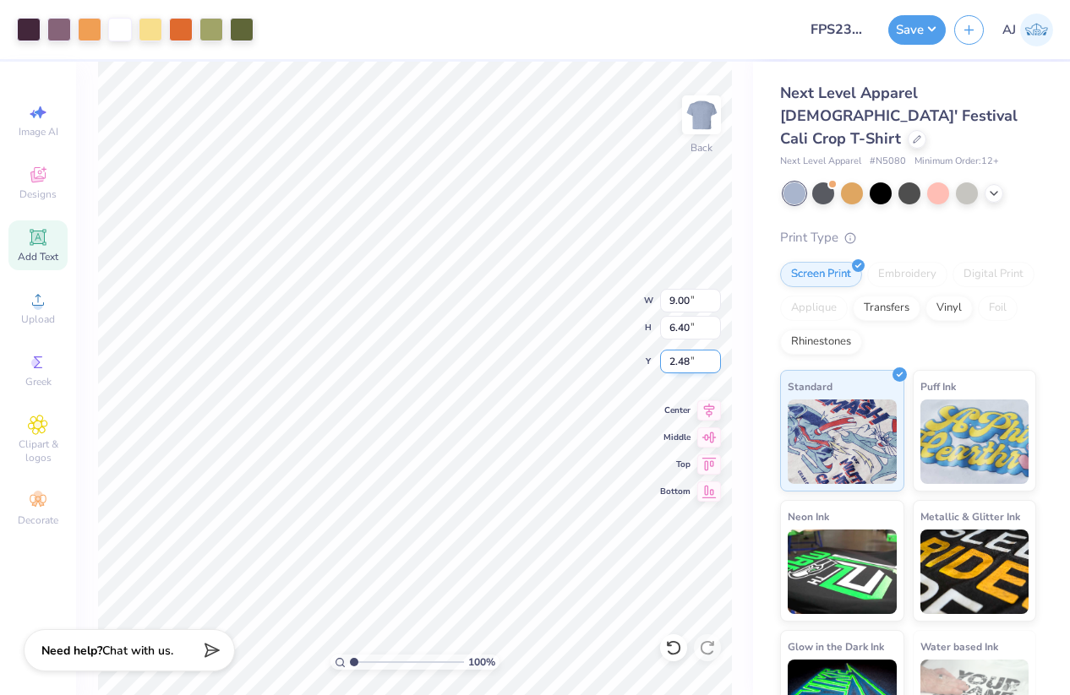
click at [686, 358] on input "2.48" at bounding box center [690, 362] width 61 height 24
type input "2.50"
click at [931, 27] on button "Save" at bounding box center [916, 28] width 57 height 30
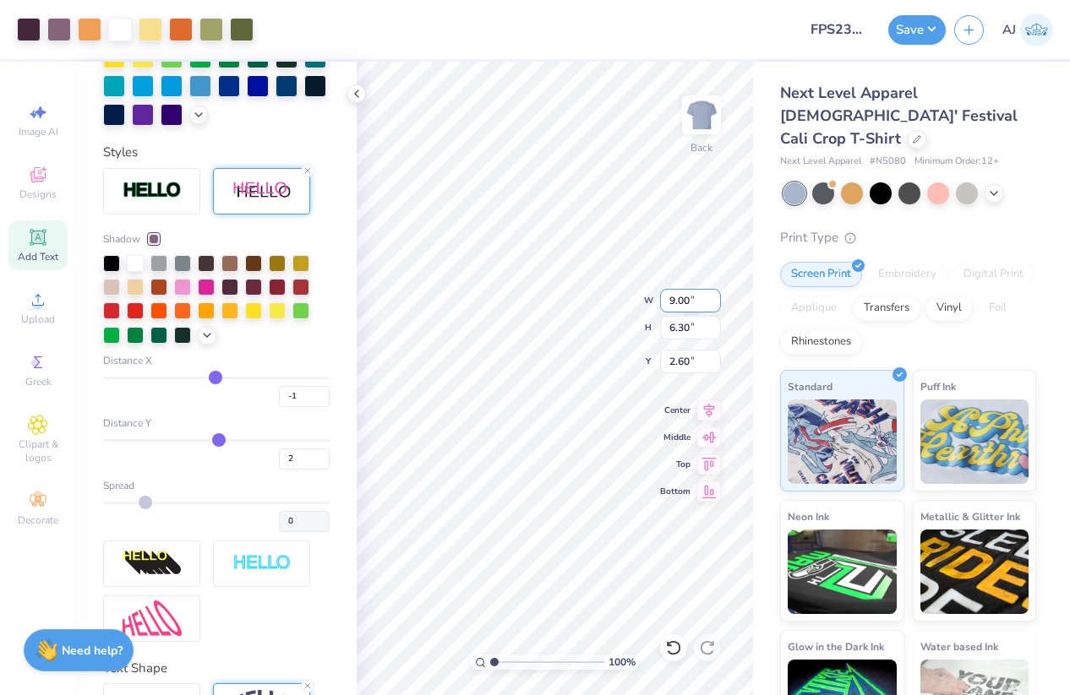
click at [677, 298] on input "9.00" at bounding box center [690, 301] width 61 height 24
click at [680, 359] on input "2.60" at bounding box center [690, 362] width 61 height 24
type input "2.50"
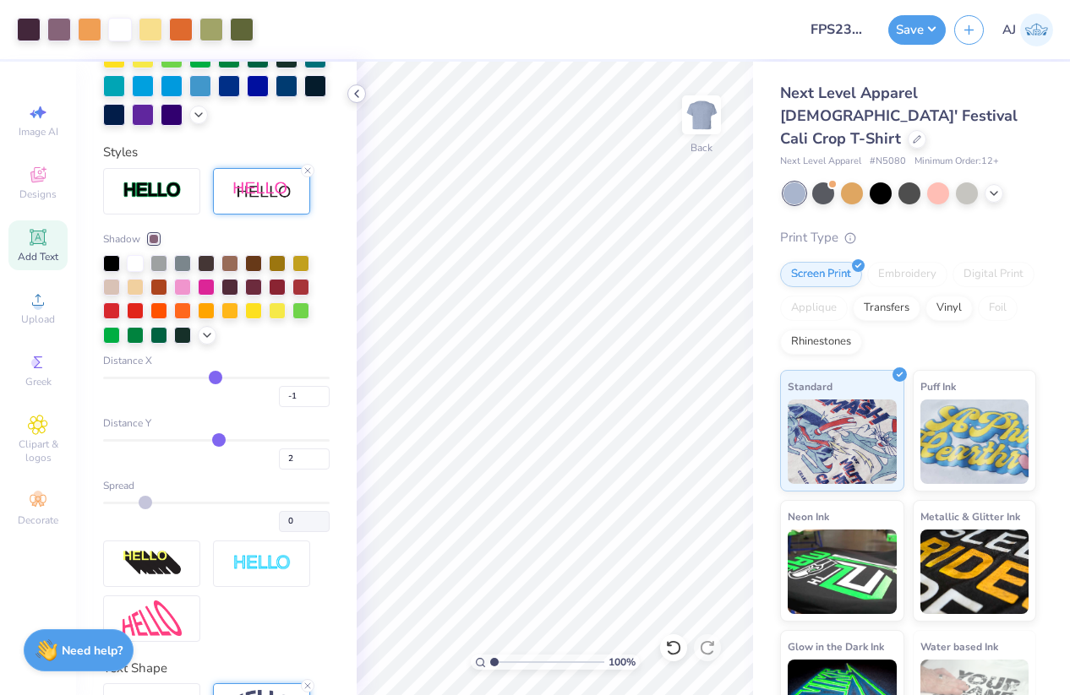
click at [361, 92] on icon at bounding box center [357, 94] width 14 height 14
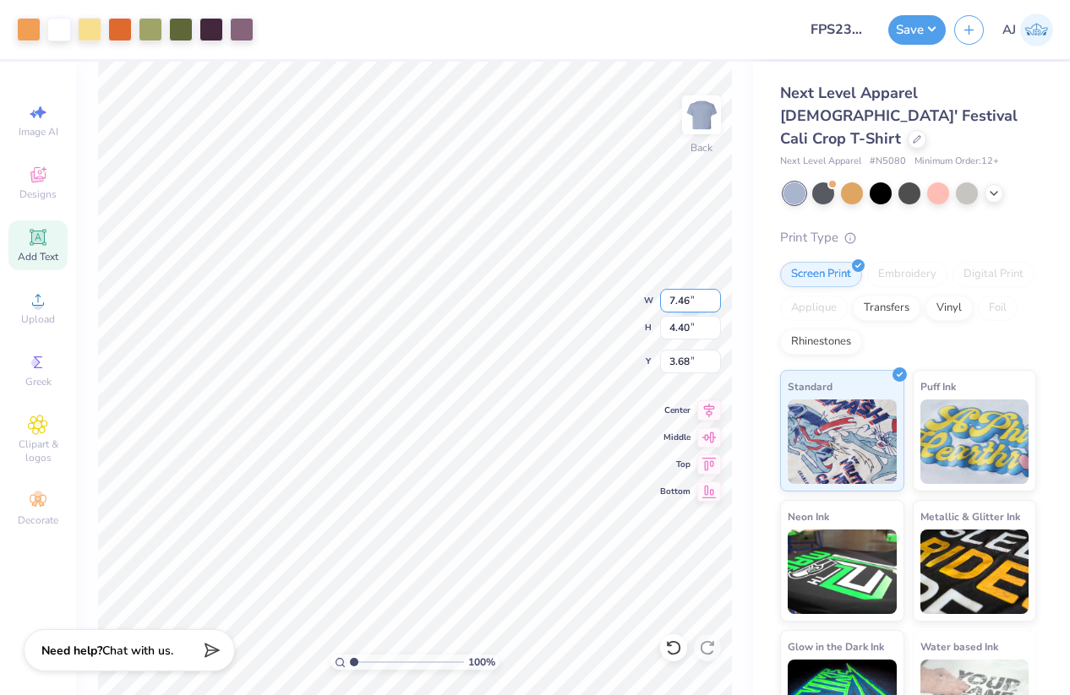
click at [685, 301] on input "7.46" at bounding box center [690, 301] width 61 height 24
type input "7.00"
type input "4.12"
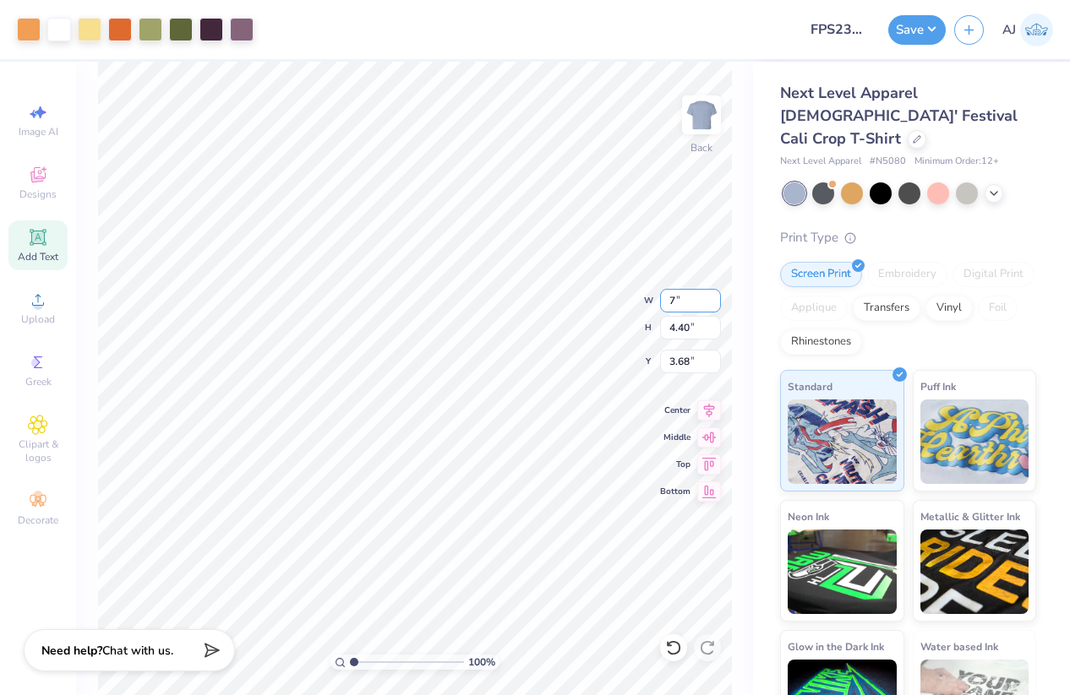
type input "3.82"
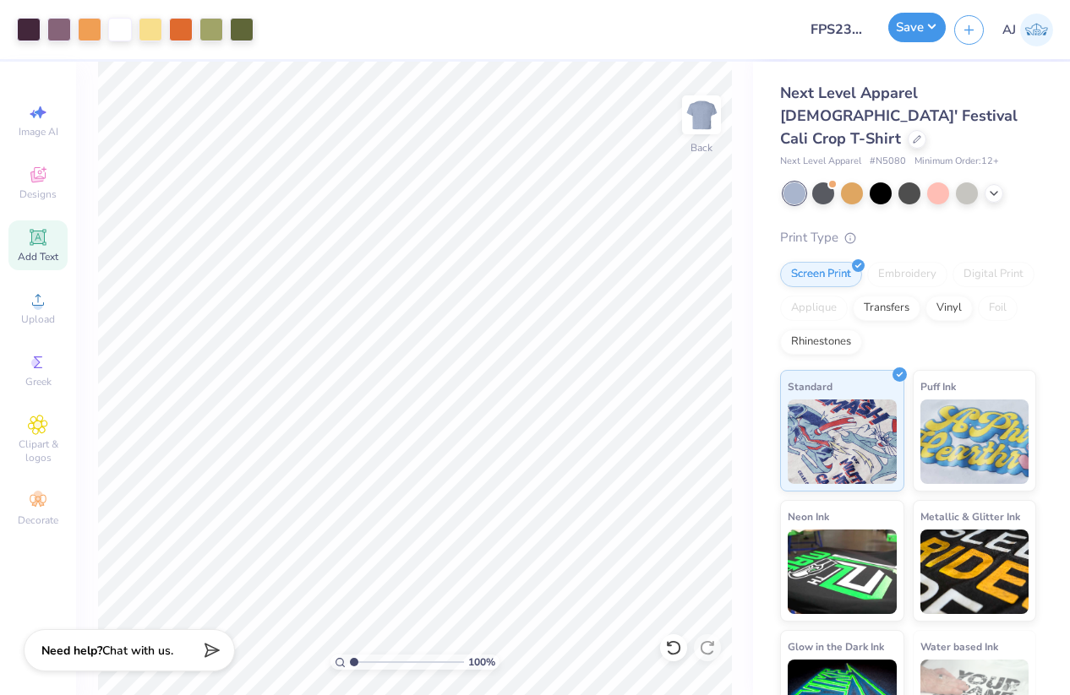
click at [934, 26] on button "Save" at bounding box center [916, 28] width 57 height 30
